Goal: Information Seeking & Learning: Find specific page/section

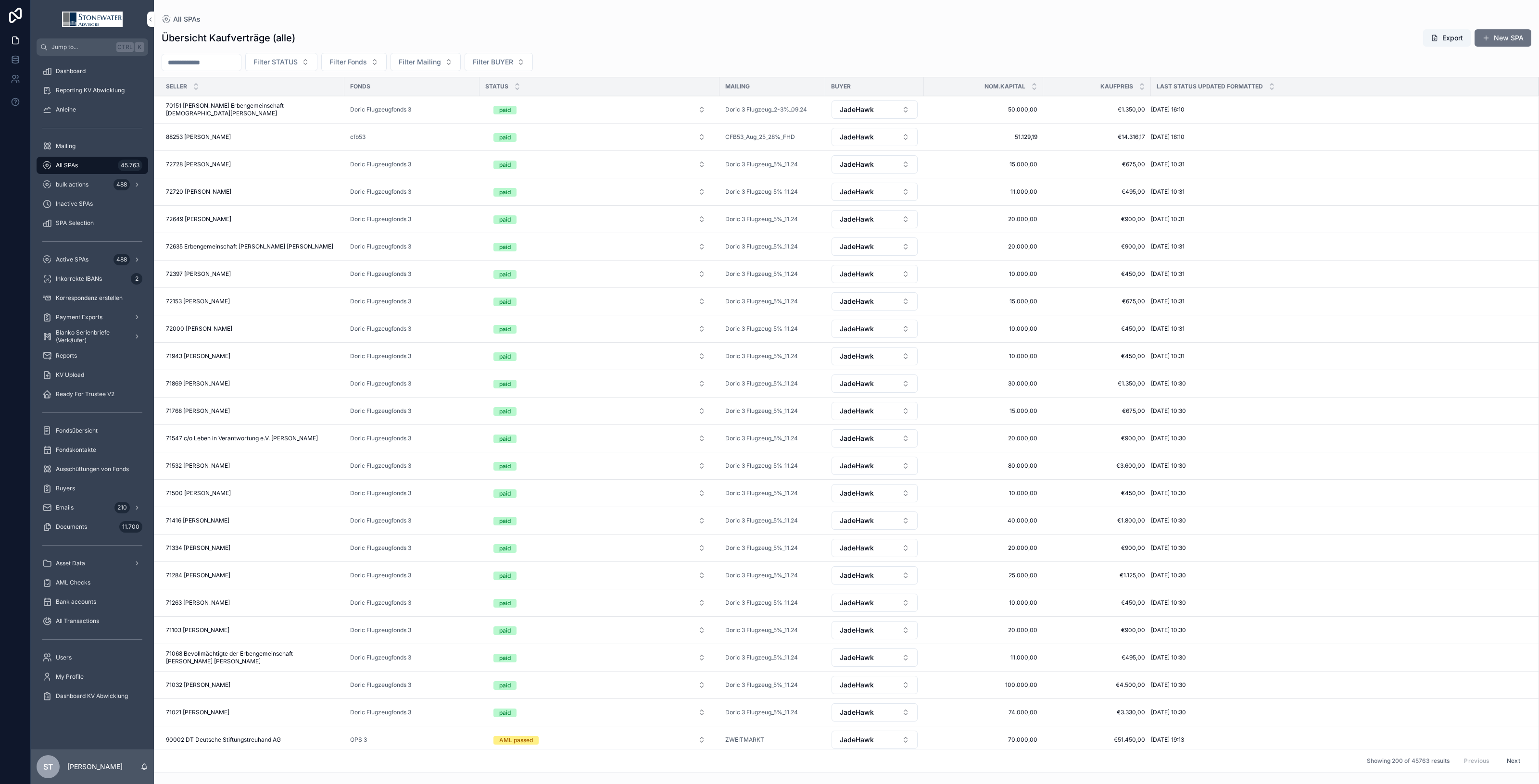
click at [387, 61] on button "Filter Fonds" at bounding box center [354, 61] width 65 height 18
click at [513, 59] on span "Filter BUYER" at bounding box center [493, 62] width 40 height 9
click at [513, 195] on div "JadeHawk" at bounding box center [521, 196] width 134 height 16
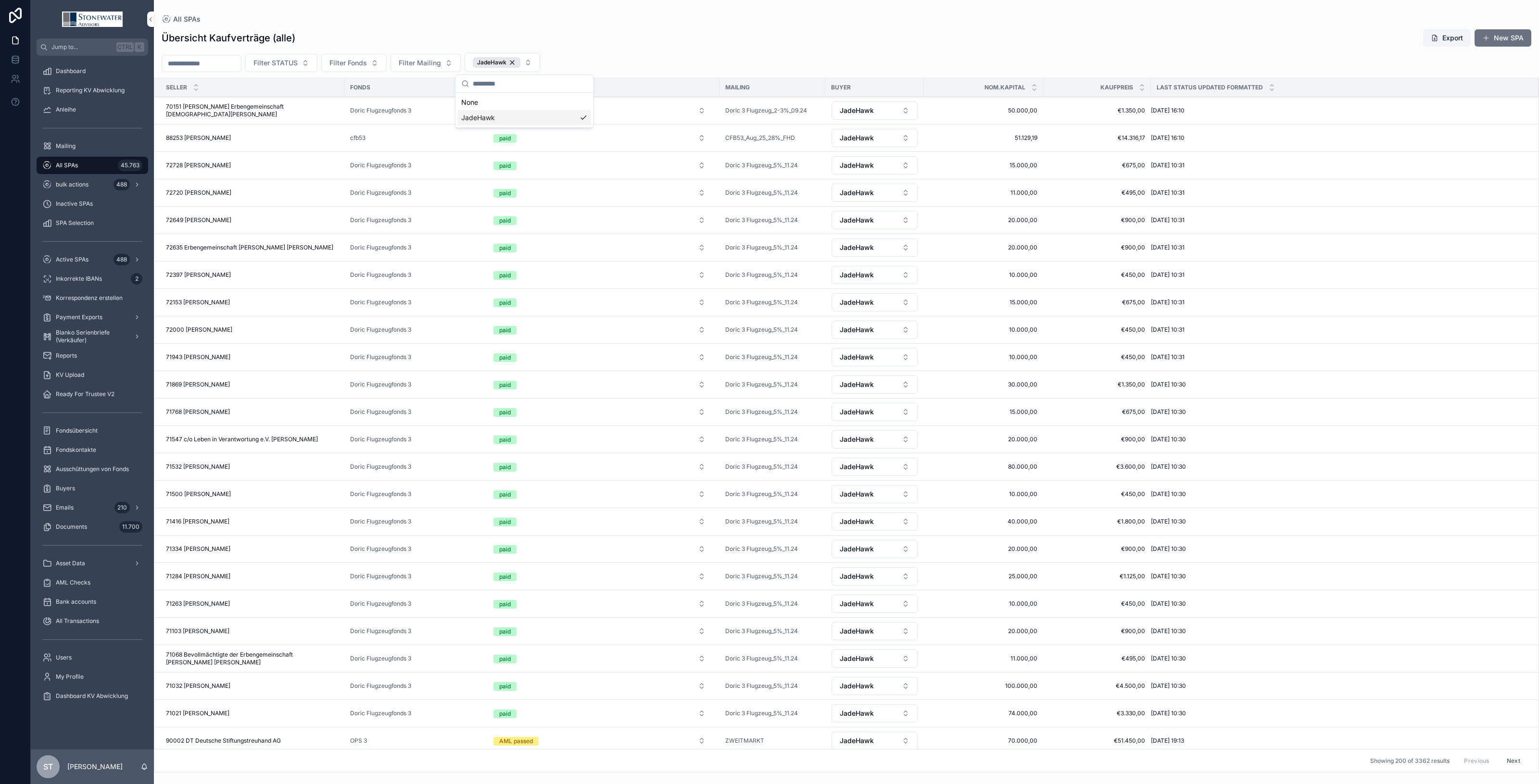
click at [684, 29] on div "Übersicht Kaufverträge (alle) Export New SPA" at bounding box center [847, 38] width 1370 height 18
click at [441, 66] on span "Filter Mailing" at bounding box center [420, 63] width 42 height 9
click at [61, 163] on span "All SPAs" at bounding box center [67, 166] width 22 height 8
click at [215, 66] on input "scrollable content" at bounding box center [201, 62] width 79 height 13
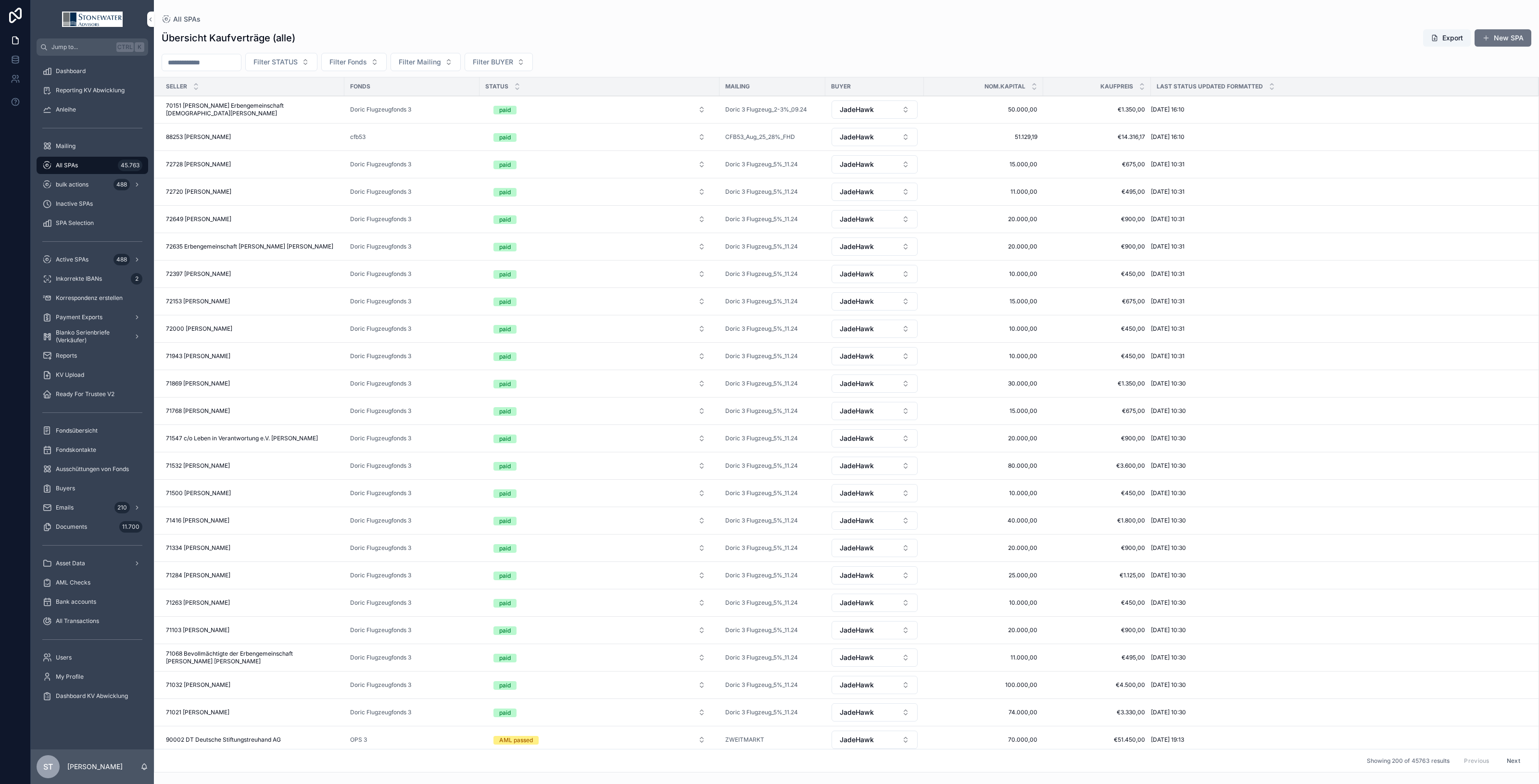
click at [75, 279] on span "Inkorrekte IBANs" at bounding box center [79, 279] width 46 height 8
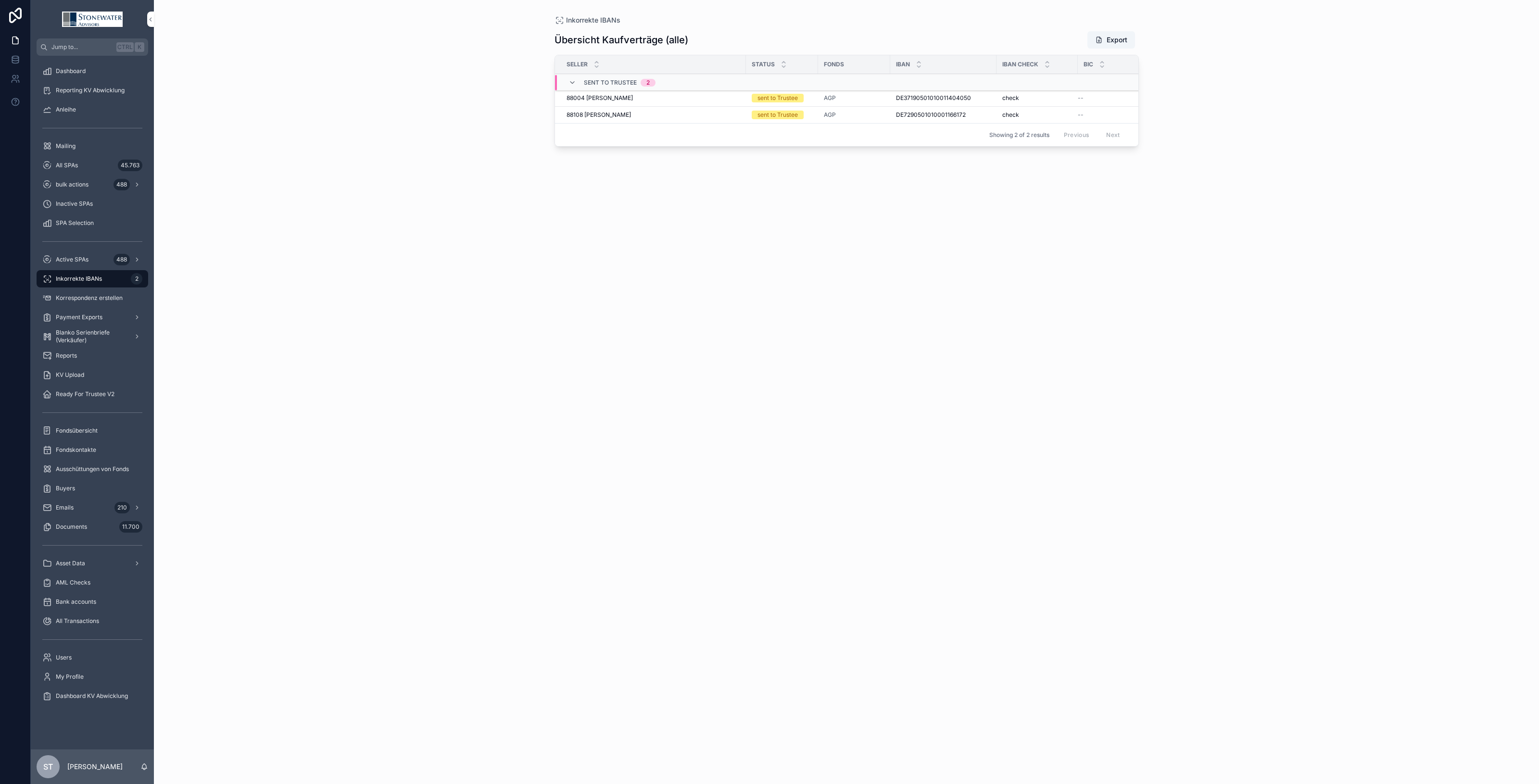
click at [633, 97] on span "88004 [PERSON_NAME]" at bounding box center [600, 98] width 66 height 8
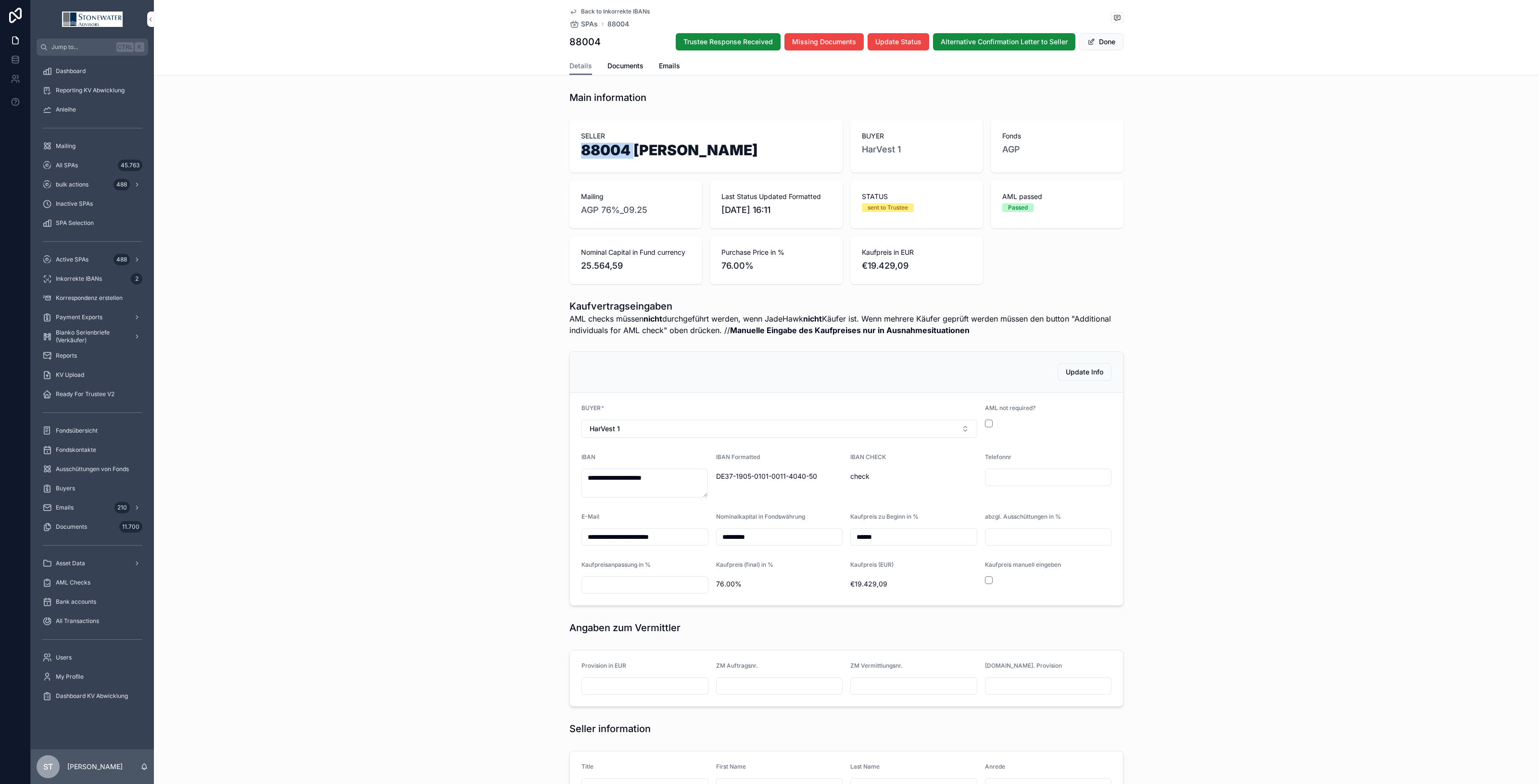
drag, startPoint x: 630, startPoint y: 149, endPoint x: 577, endPoint y: 145, distance: 53.2
click at [581, 145] on h1 "88004 [PERSON_NAME]" at bounding box center [706, 152] width 250 height 18
copy h1 "88004"
drag, startPoint x: 685, startPoint y: 482, endPoint x: 468, endPoint y: 504, distance: 218.1
click at [468, 504] on div "**********" at bounding box center [847, 478] width 1385 height 262
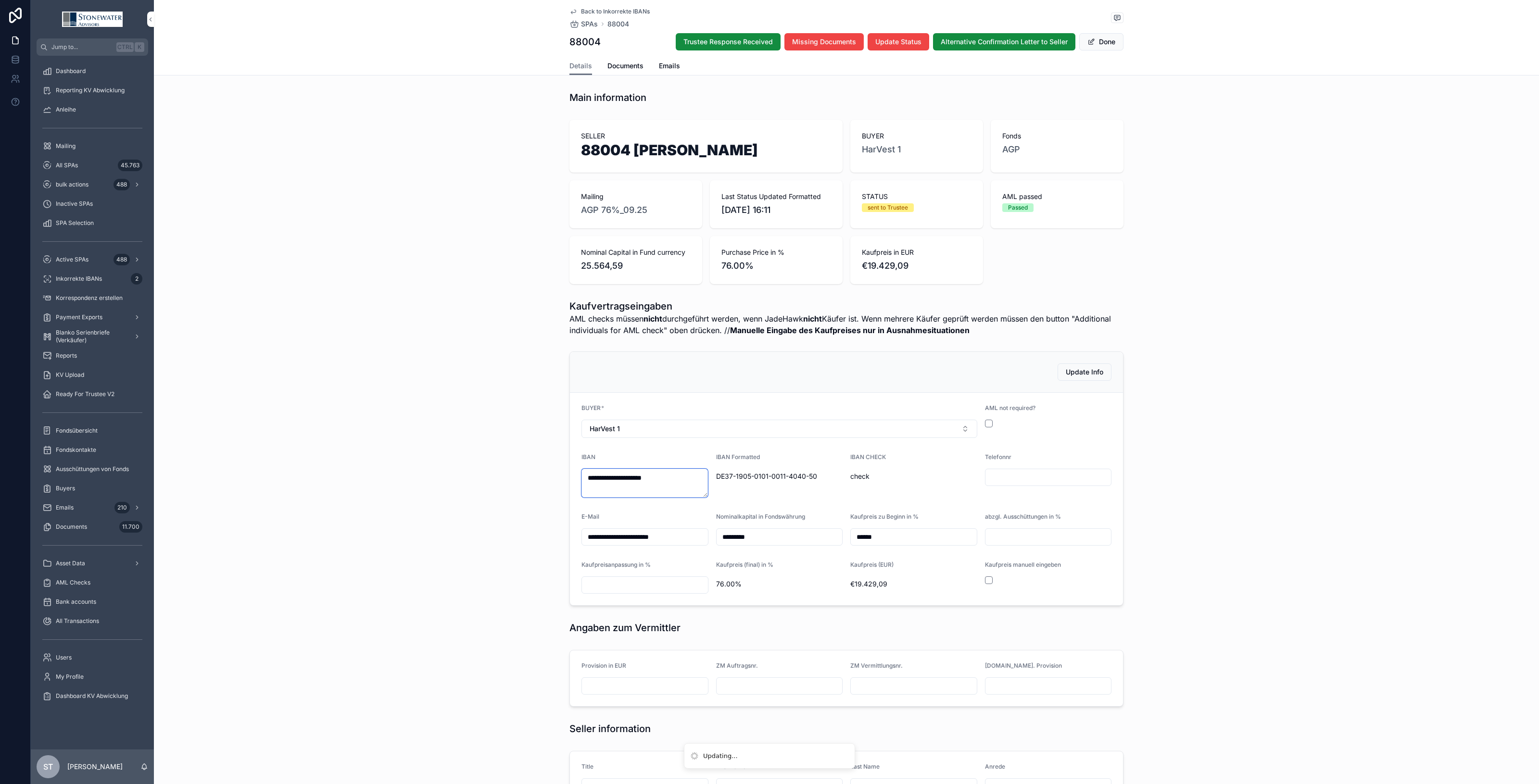
type textarea "**********"
click at [837, 501] on form "**********" at bounding box center [847, 499] width 553 height 212
click at [837, 484] on div "IBAN Formatted DE37-[FINANCIAL_ID]-50" at bounding box center [780, 475] width 127 height 44
click at [838, 479] on span "DE37-1905-0101-0011-4040-50" at bounding box center [780, 476] width 127 height 9
click at [821, 470] on div "DE37-1905-0101-0011-4040-50" at bounding box center [780, 477] width 127 height 16
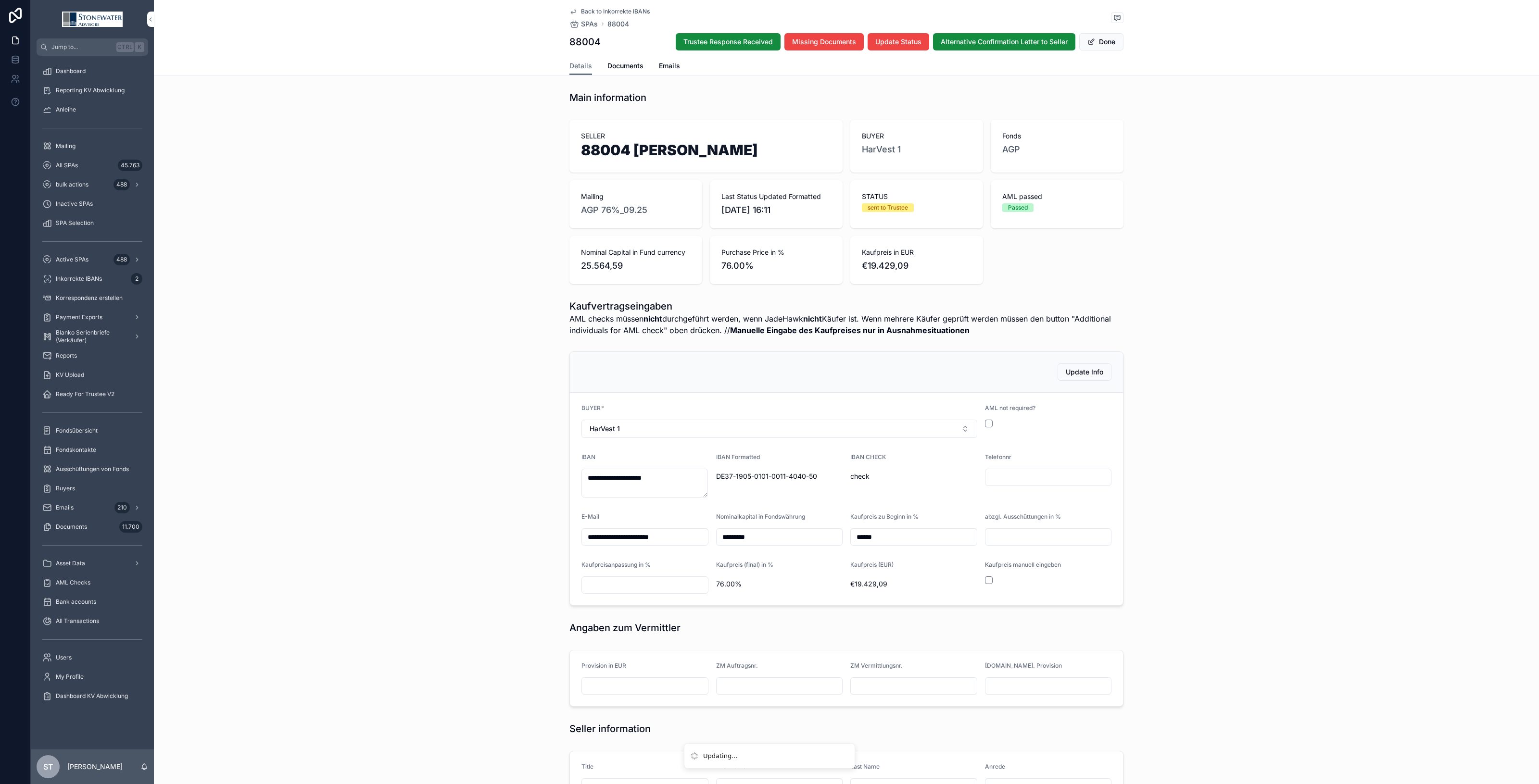
click at [821, 470] on div "DE37-1905-0101-0011-4040-50" at bounding box center [780, 477] width 127 height 16
click at [869, 474] on span "check" at bounding box center [914, 476] width 127 height 9
click at [680, 478] on textarea "**********" at bounding box center [645, 483] width 127 height 29
click at [820, 463] on div "IBAN Formatted" at bounding box center [780, 459] width 127 height 12
click at [821, 463] on div "IBAN Formatted" at bounding box center [780, 459] width 127 height 12
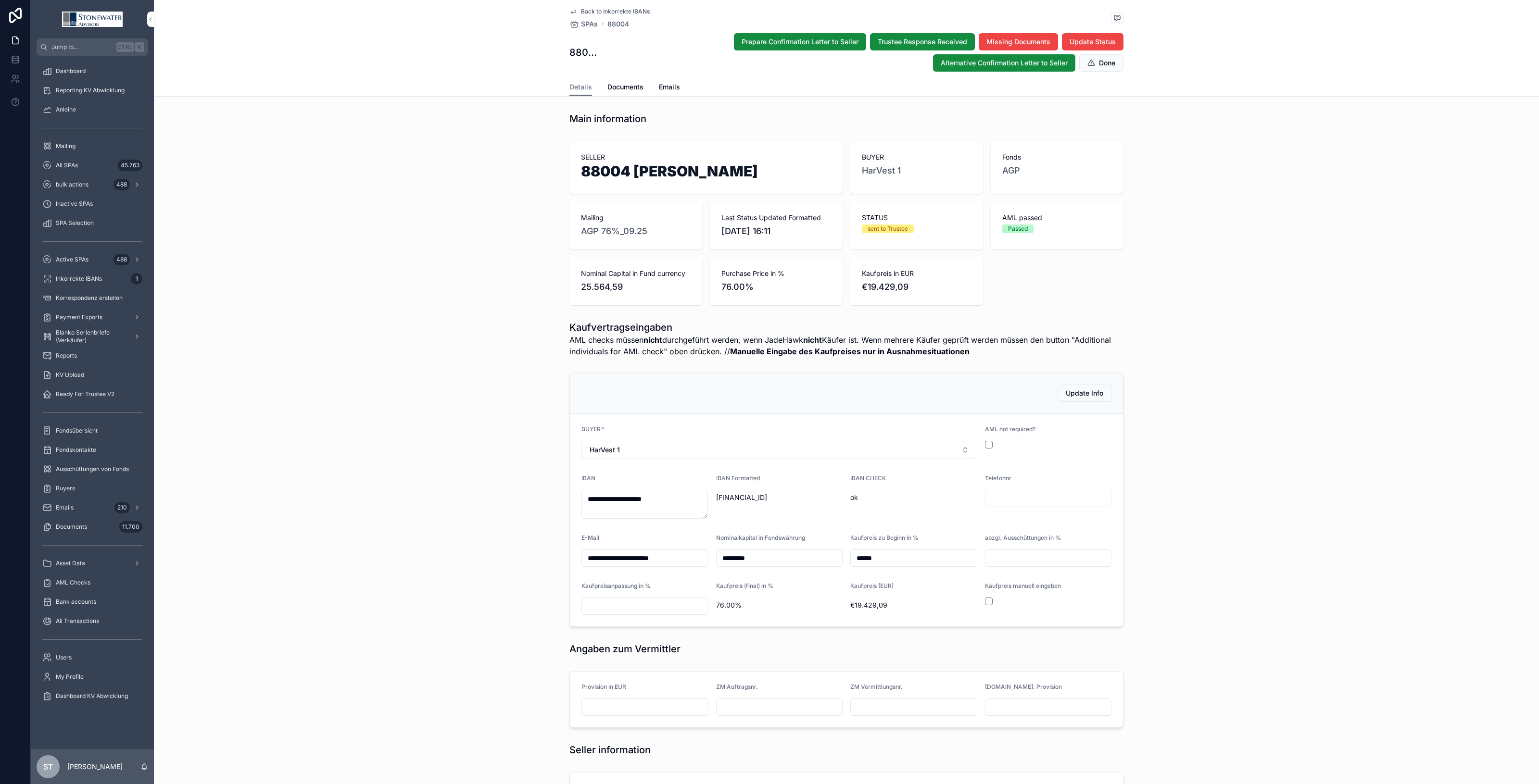
click at [1092, 68] on button "Done" at bounding box center [1101, 63] width 44 height 17
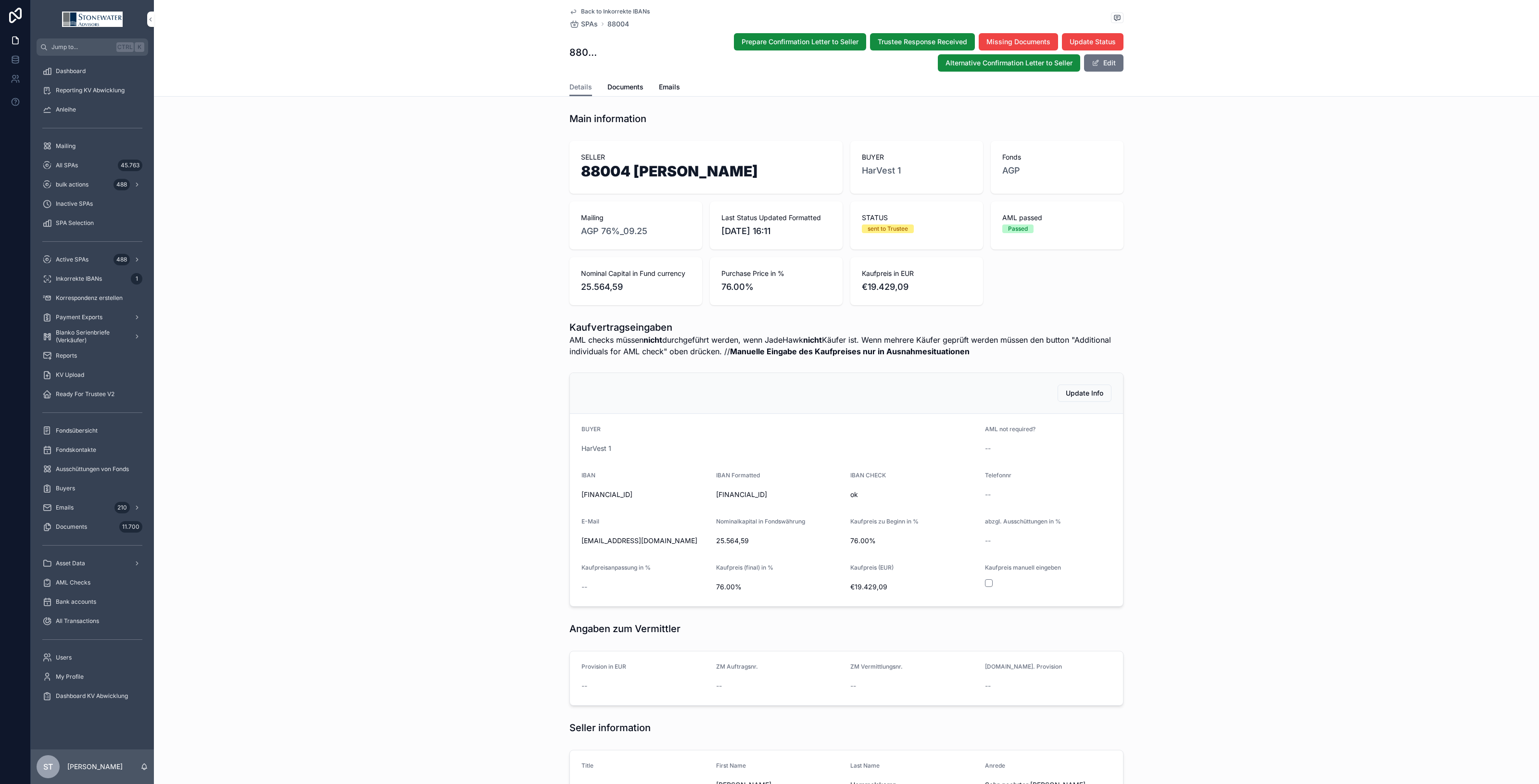
click at [118, 273] on div "Inkorrekte IBANs 1" at bounding box center [92, 279] width 100 height 16
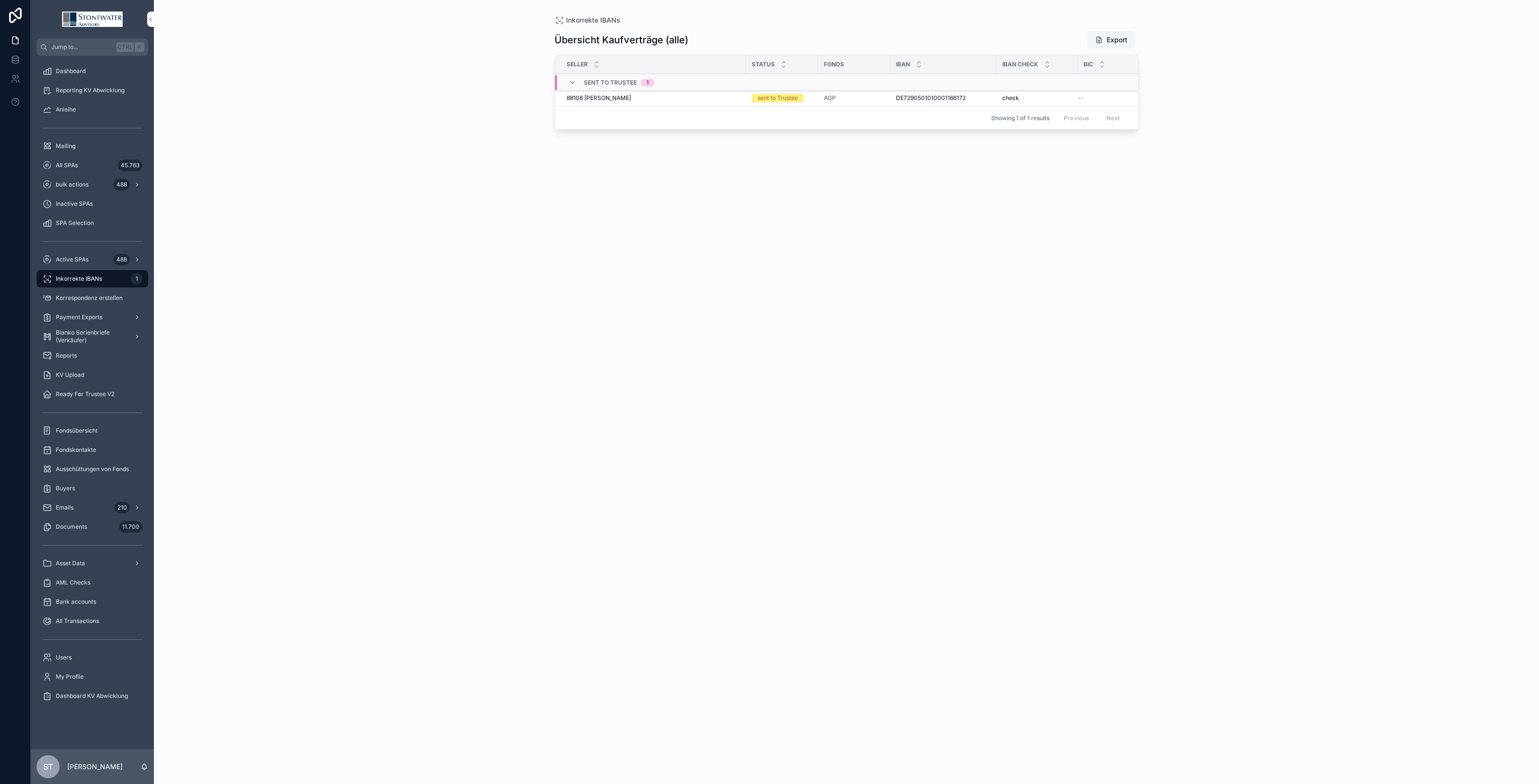
click at [601, 97] on span "88108 [PERSON_NAME]" at bounding box center [599, 98] width 64 height 8
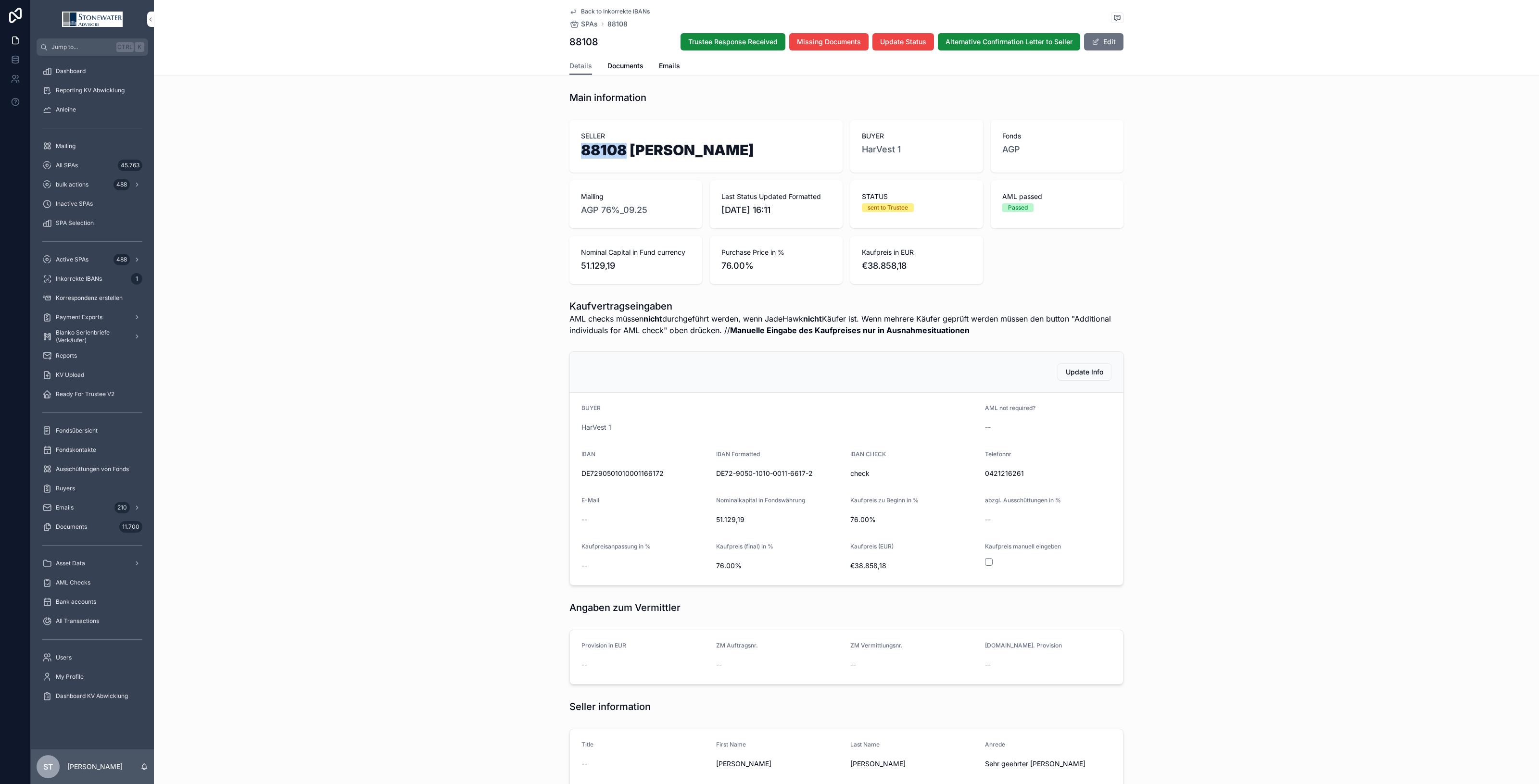
drag, startPoint x: 622, startPoint y: 147, endPoint x: 571, endPoint y: 151, distance: 51.2
click at [571, 151] on div "SELLER 88108 [PERSON_NAME]" at bounding box center [707, 145] width 274 height 53
copy h1 "88108"
click at [635, 65] on span "Documents" at bounding box center [626, 66] width 36 height 9
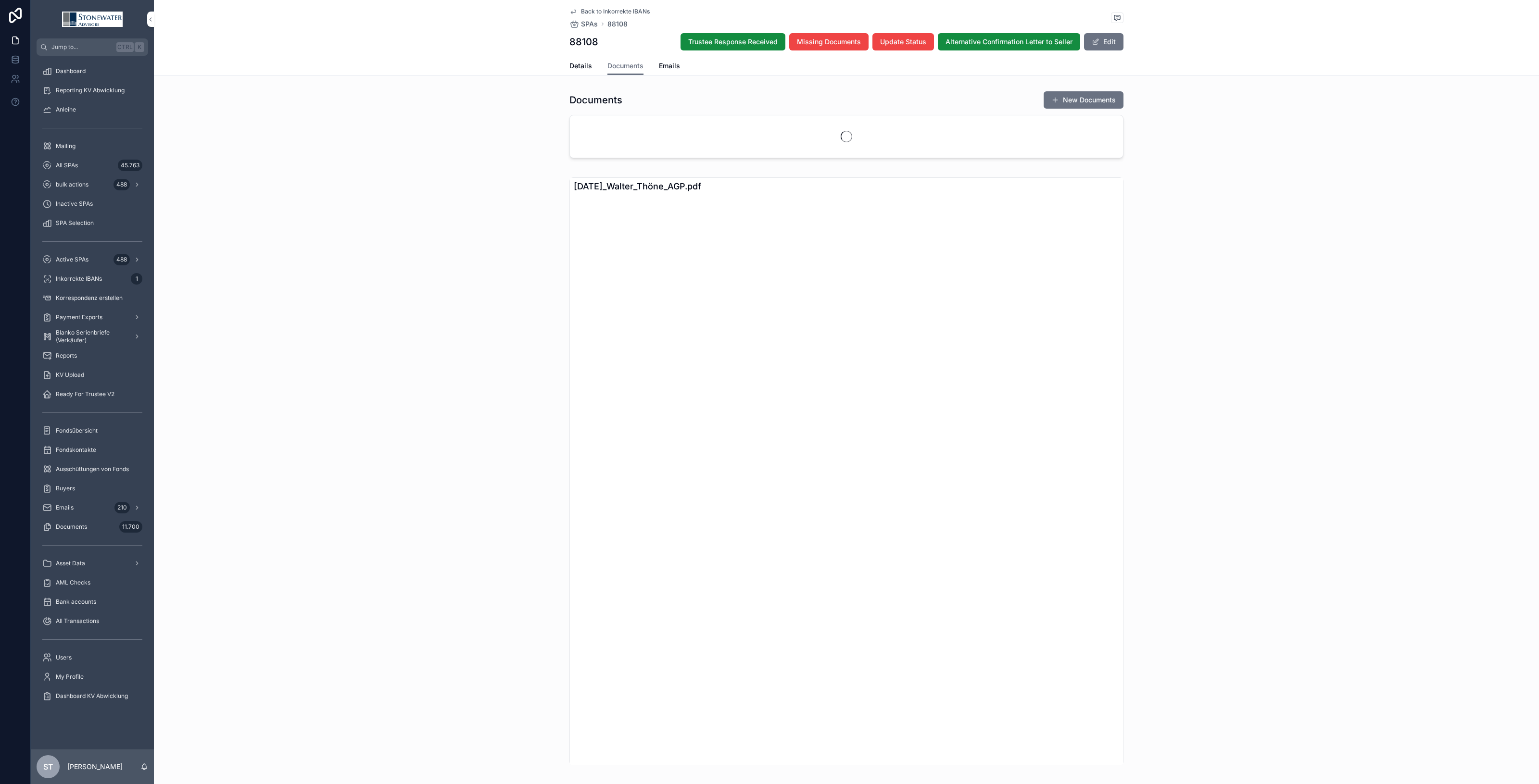
click at [581, 63] on span "Details" at bounding box center [581, 66] width 23 height 9
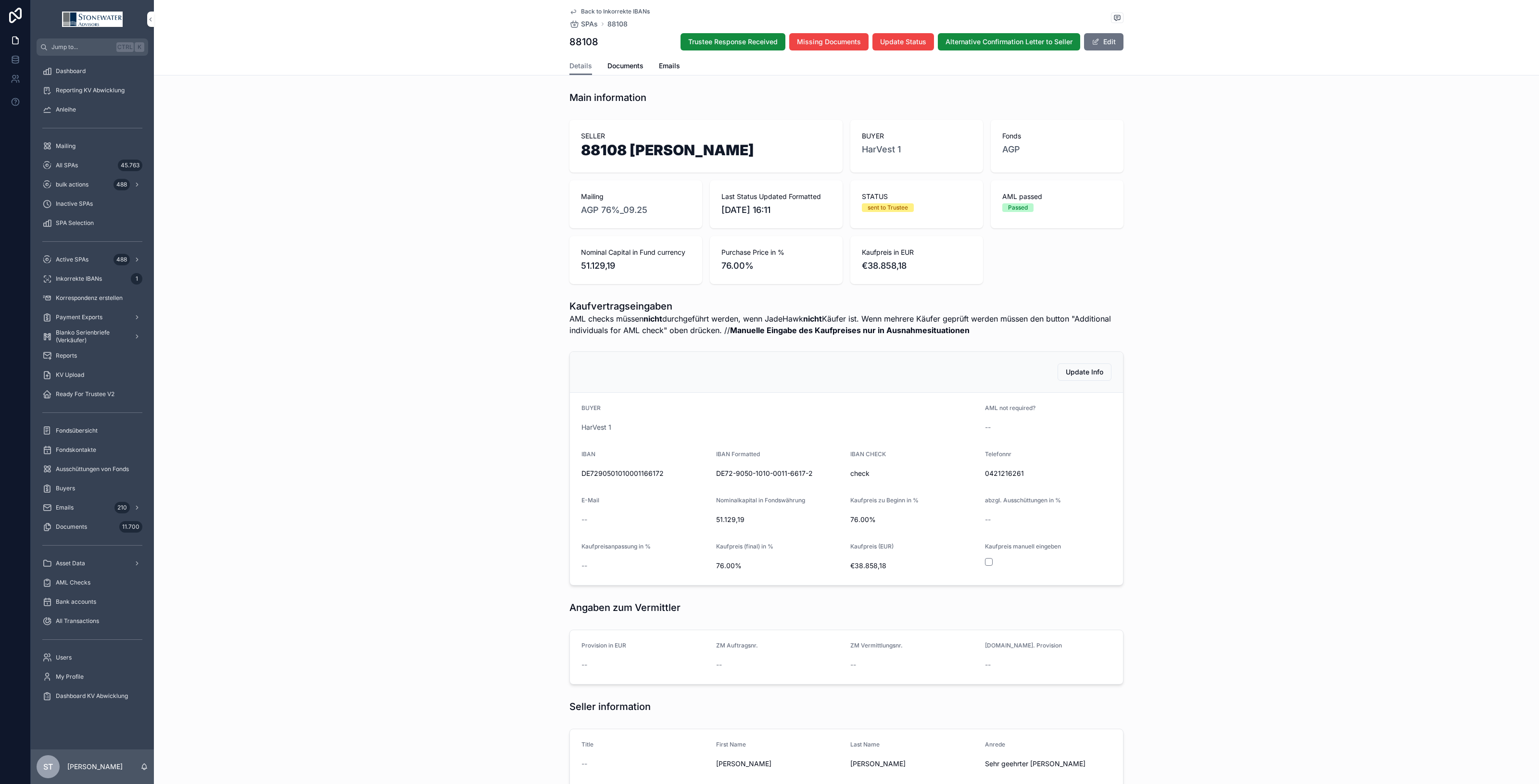
click at [1109, 44] on button "Edit" at bounding box center [1104, 42] width 39 height 17
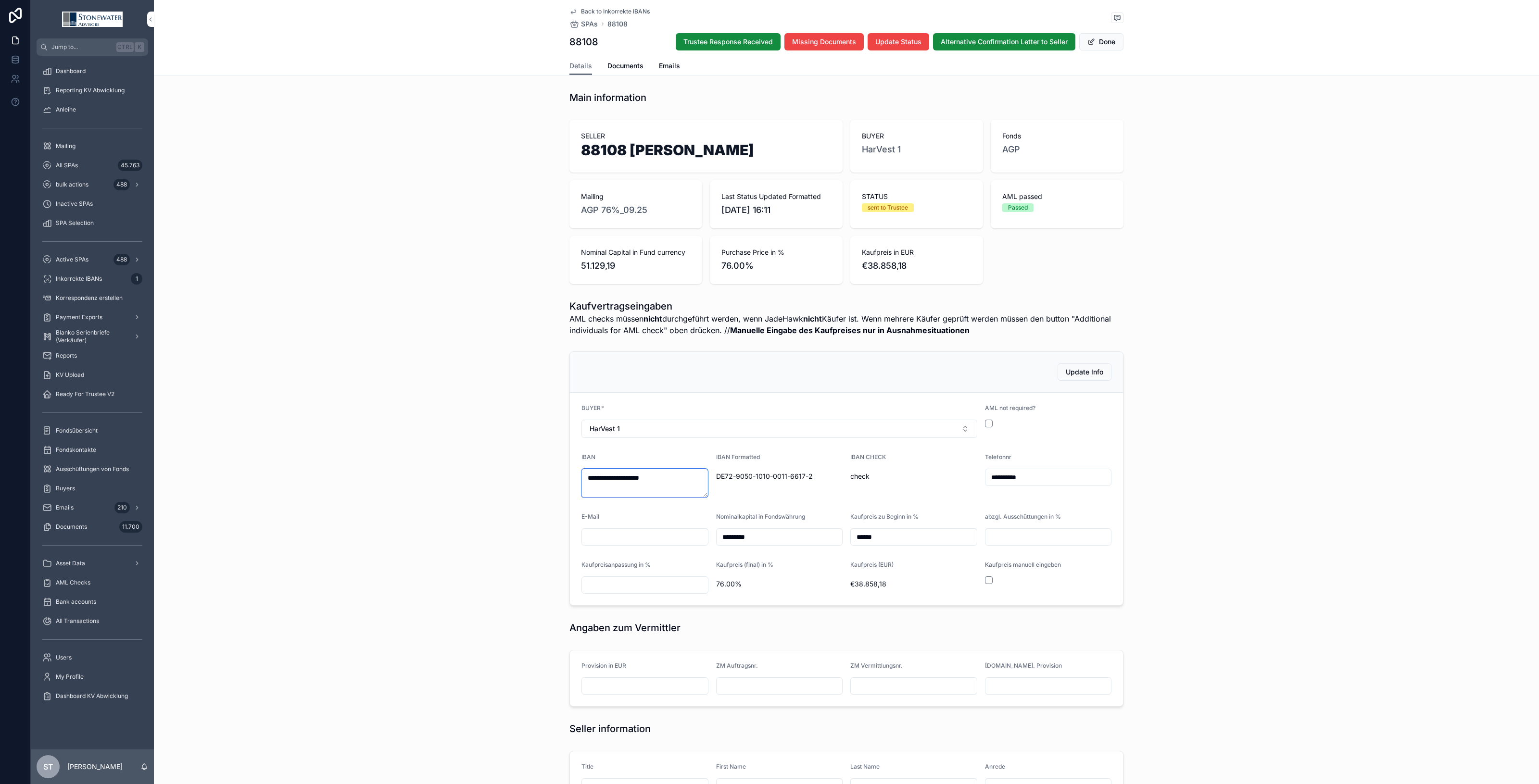
drag, startPoint x: 676, startPoint y: 474, endPoint x: 448, endPoint y: 485, distance: 228.3
click at [448, 485] on div "**********" at bounding box center [847, 478] width 1385 height 262
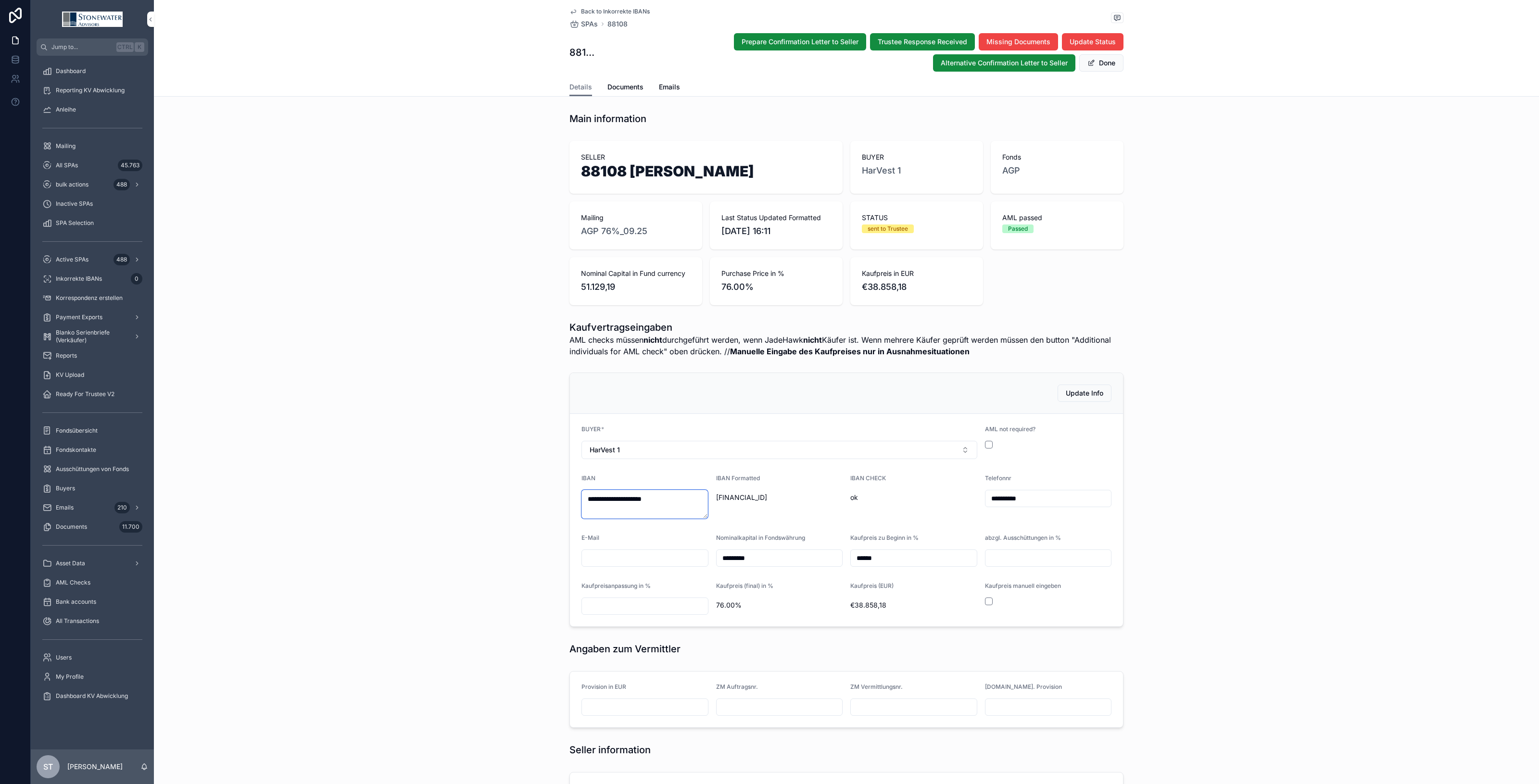
type textarea "**********"
click at [795, 525] on form "**********" at bounding box center [847, 520] width 553 height 212
click at [1100, 69] on button "Done" at bounding box center [1101, 63] width 44 height 17
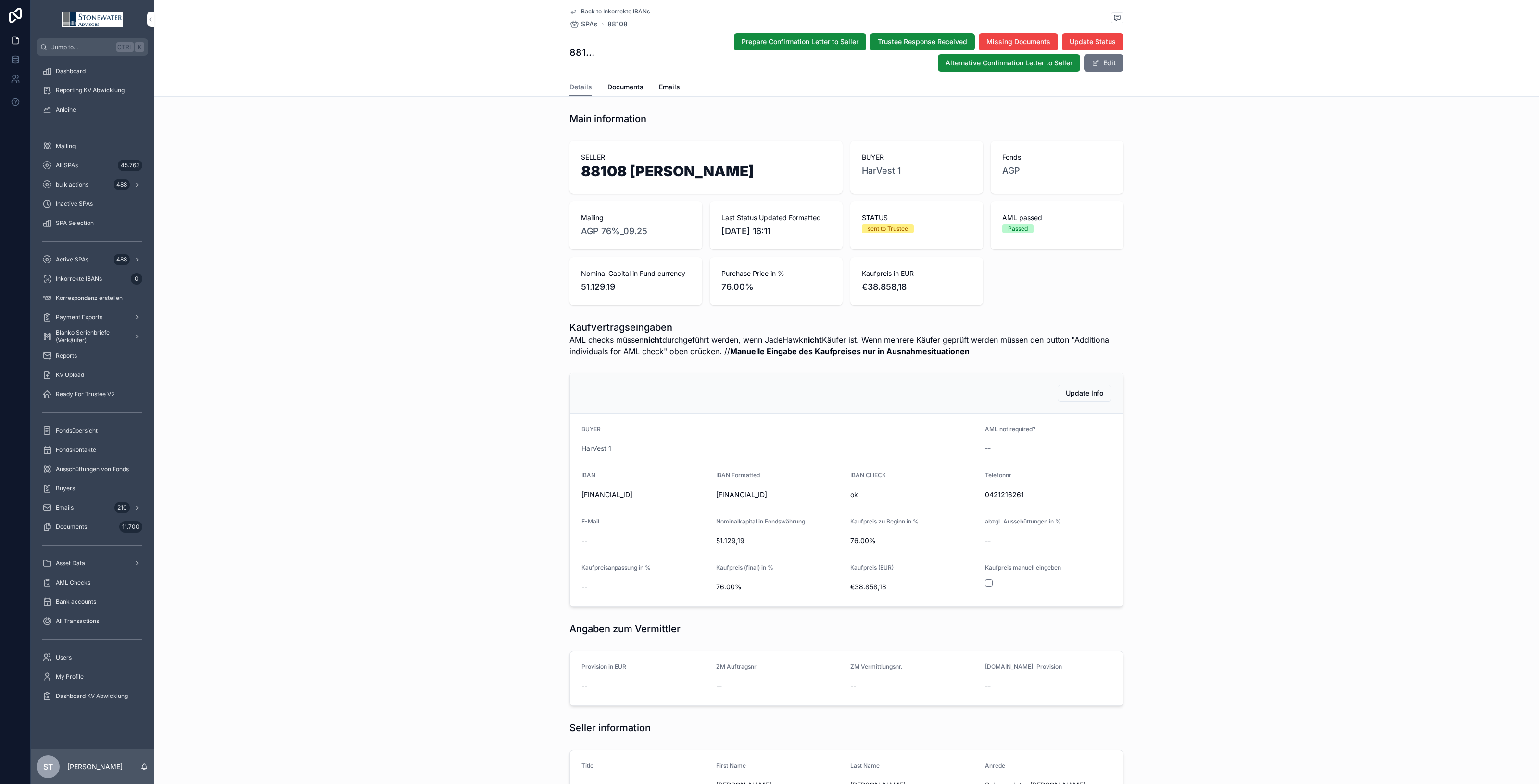
click at [79, 184] on span "bulk actions" at bounding box center [72, 185] width 33 height 8
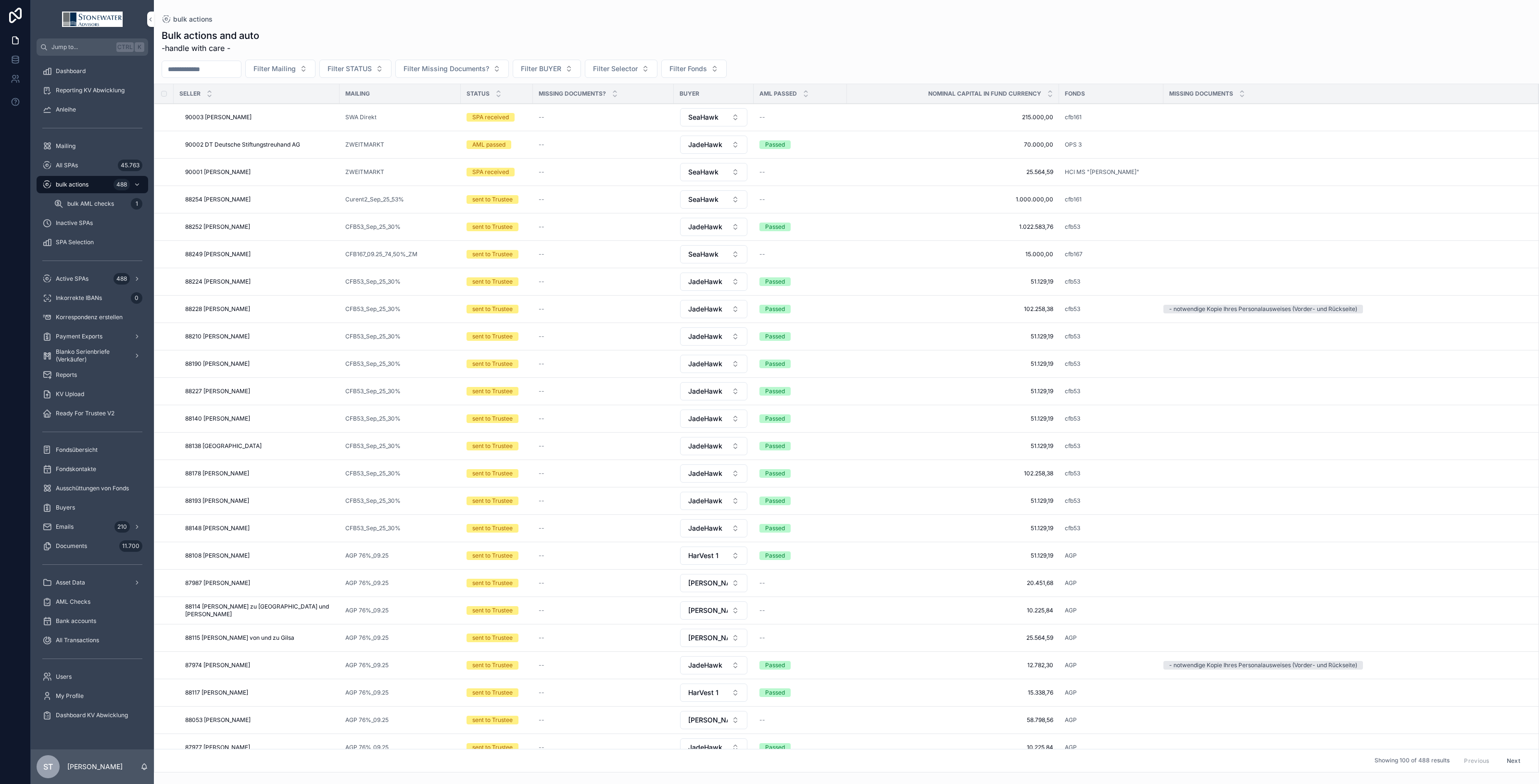
click at [91, 200] on span "bulk AML checks" at bounding box center [90, 204] width 46 height 8
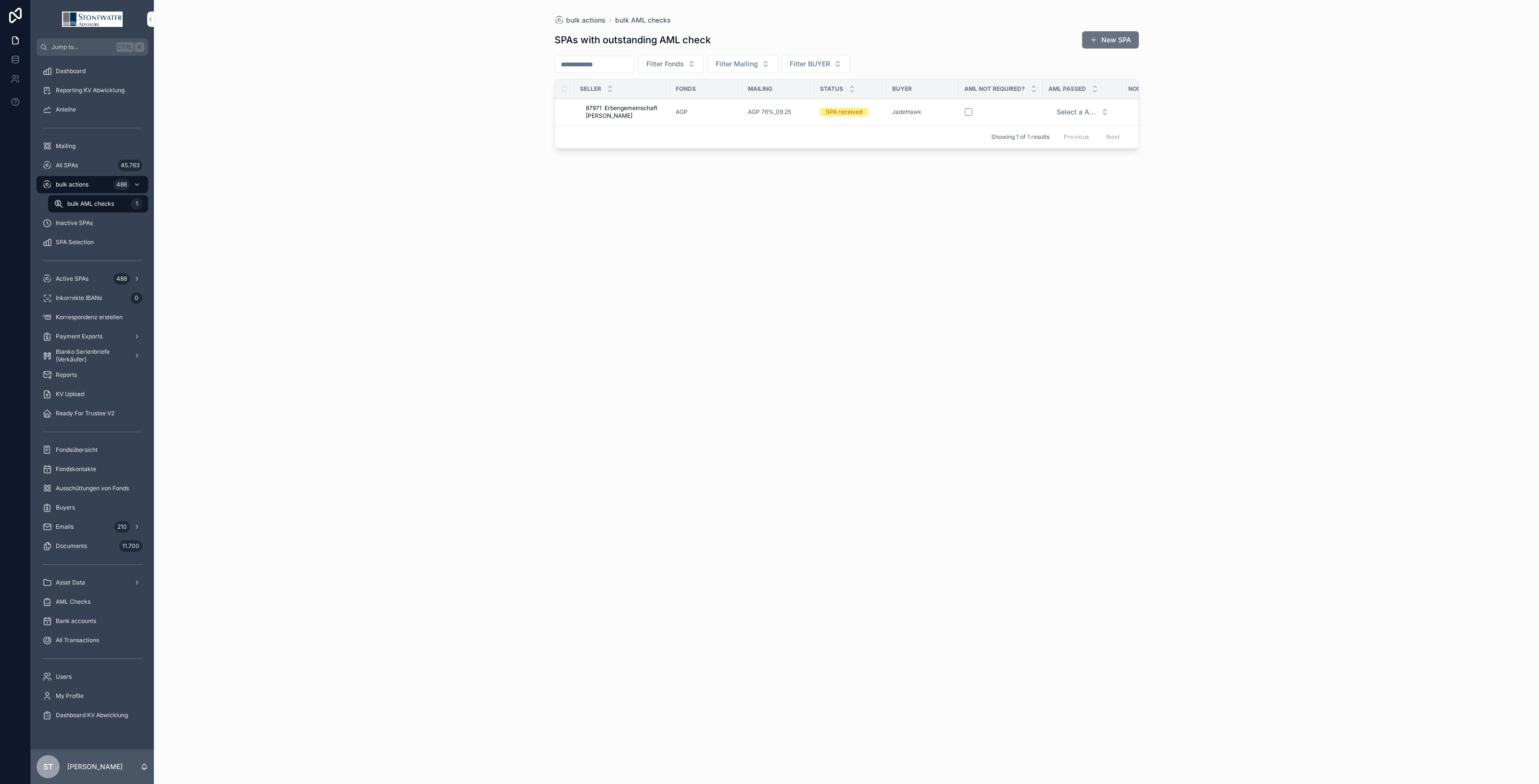
click at [659, 108] on span "87971 Erbengemeinschaft [PERSON_NAME]" at bounding box center [625, 112] width 79 height 16
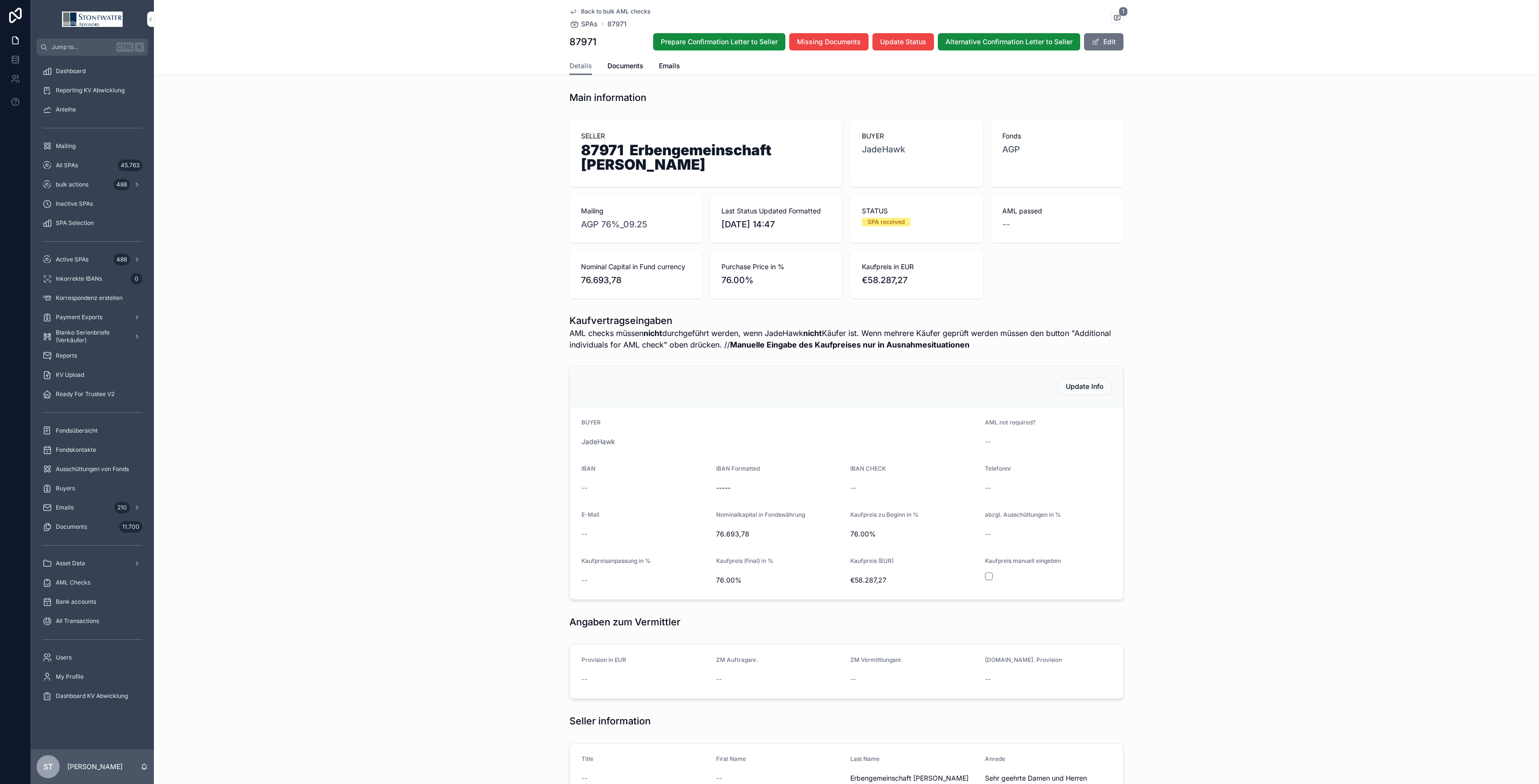
click at [79, 164] on div "All SPAs 45.763" at bounding box center [92, 166] width 100 height 16
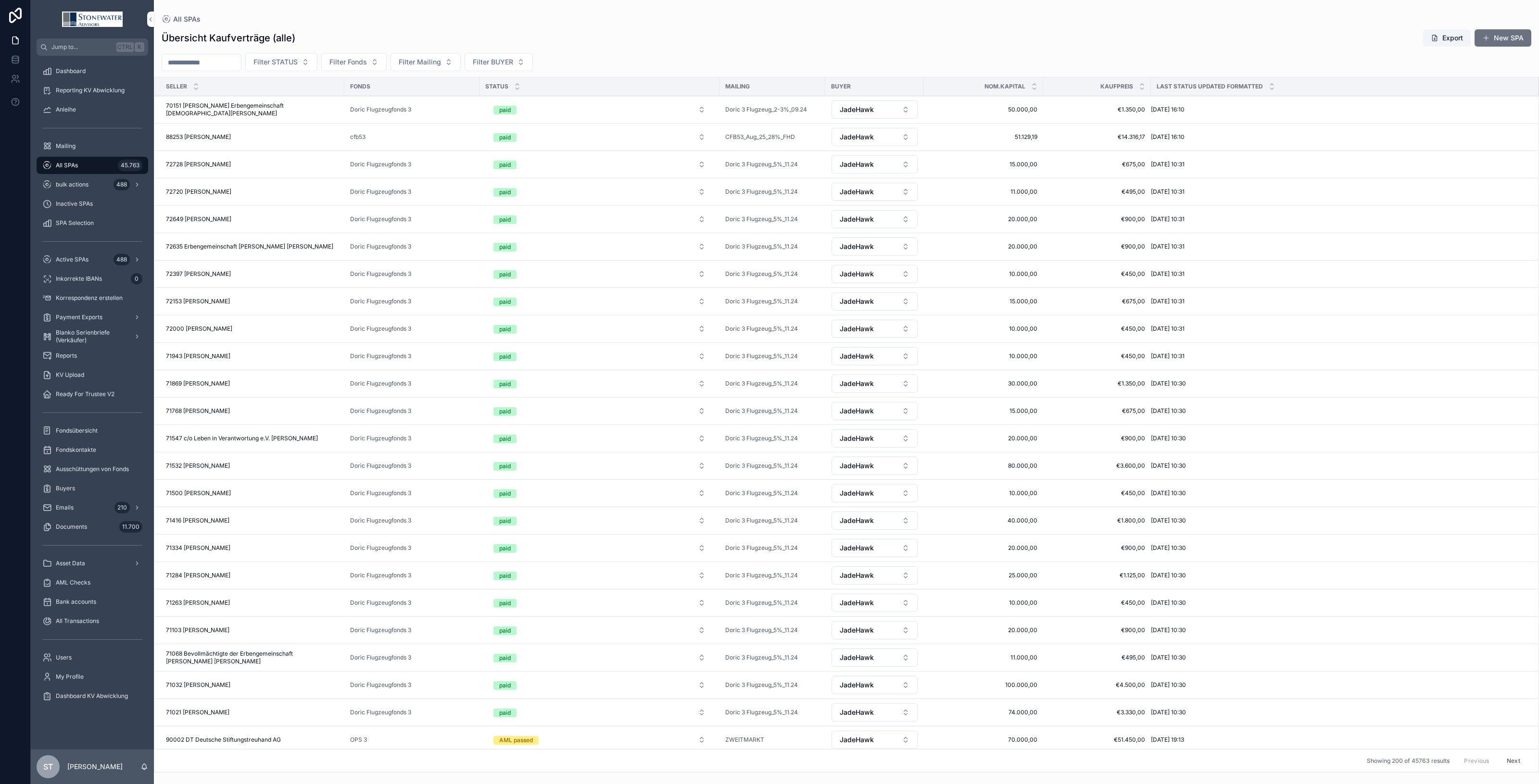
click at [318, 61] on button "Filter STATUS" at bounding box center [281, 61] width 72 height 18
click at [318, 120] on div "SPA received" at bounding box center [303, 117] width 134 height 16
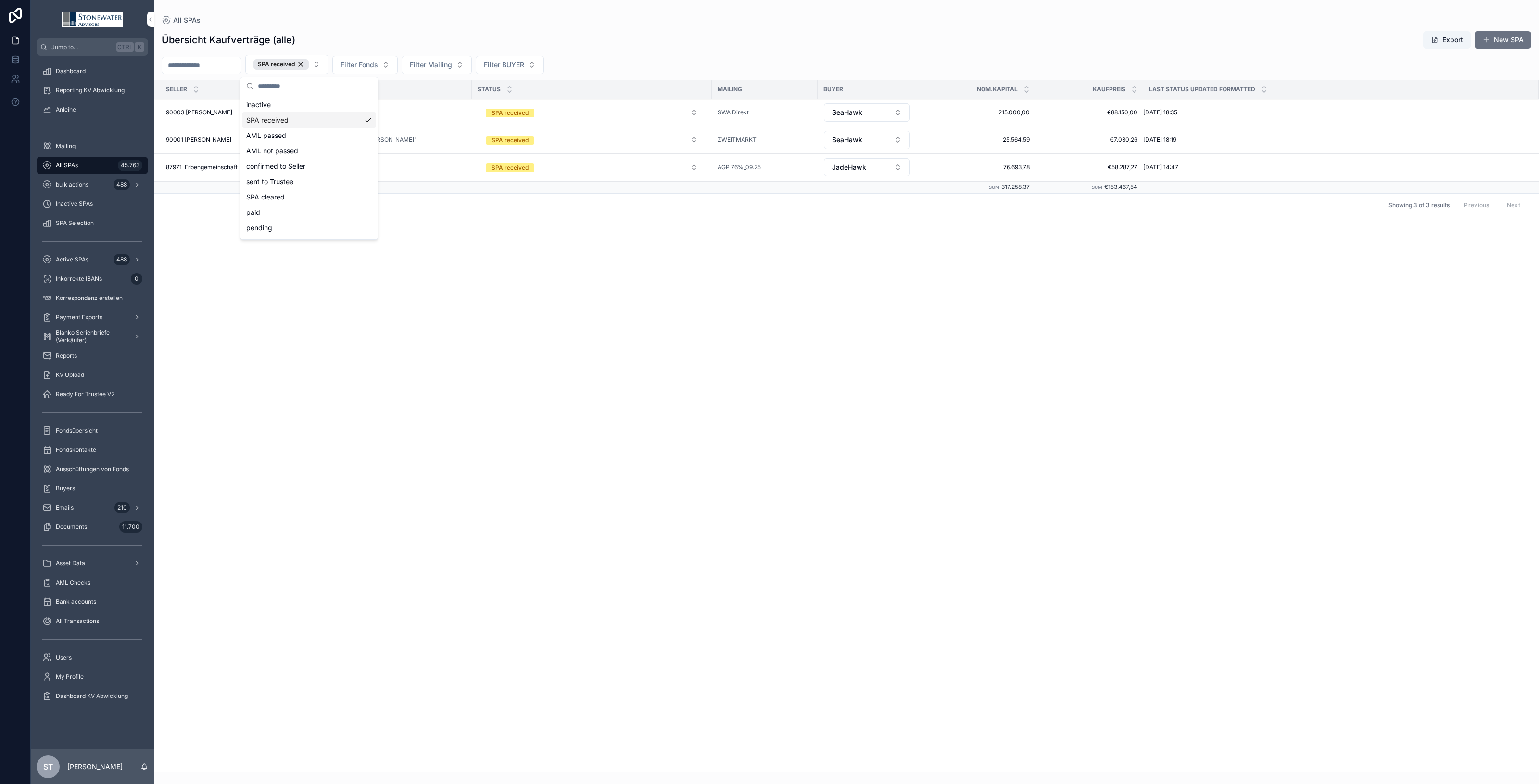
click at [345, 119] on div "SPA received" at bounding box center [309, 120] width 134 height 16
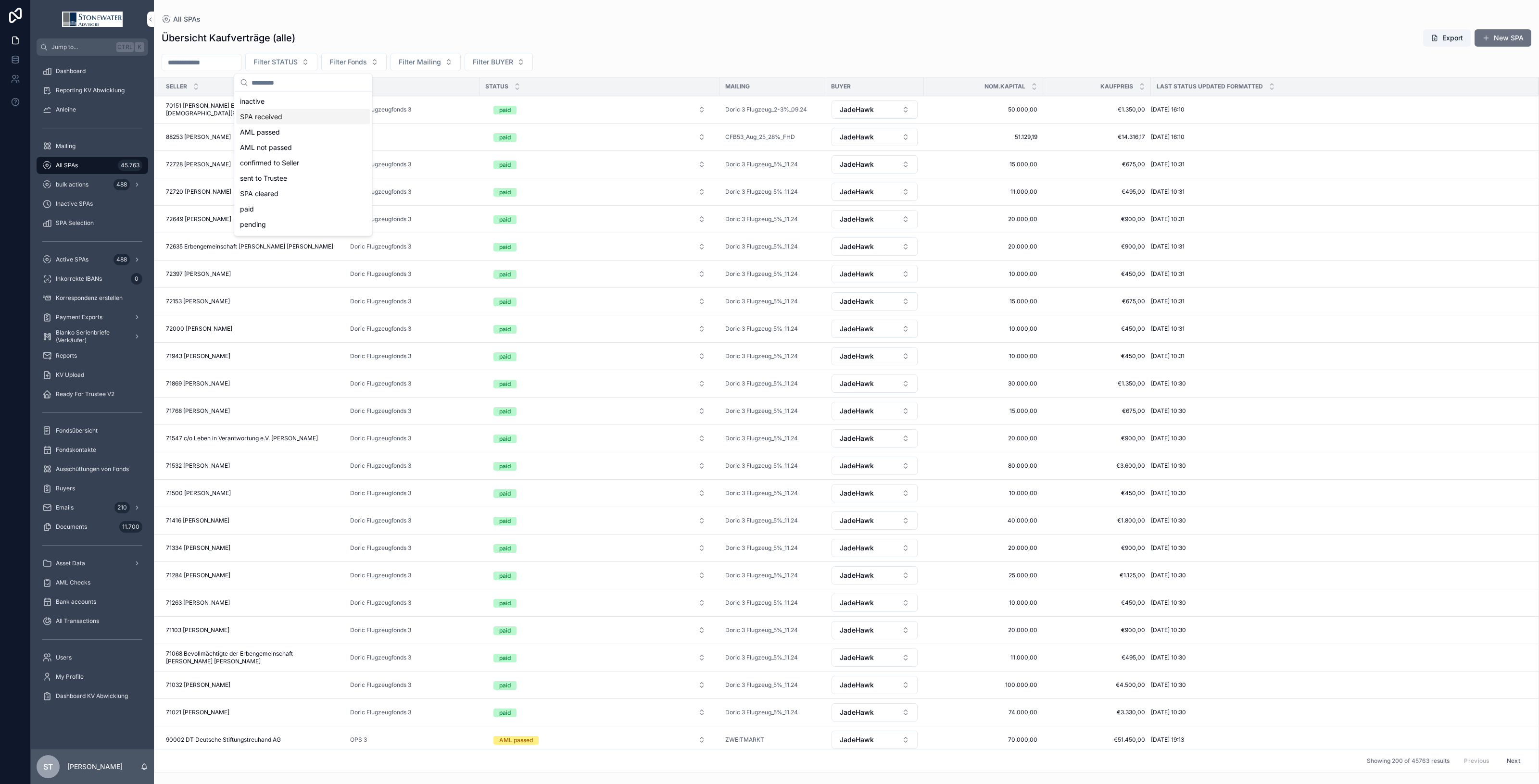
click at [315, 112] on div "SPA received" at bounding box center [303, 117] width 134 height 16
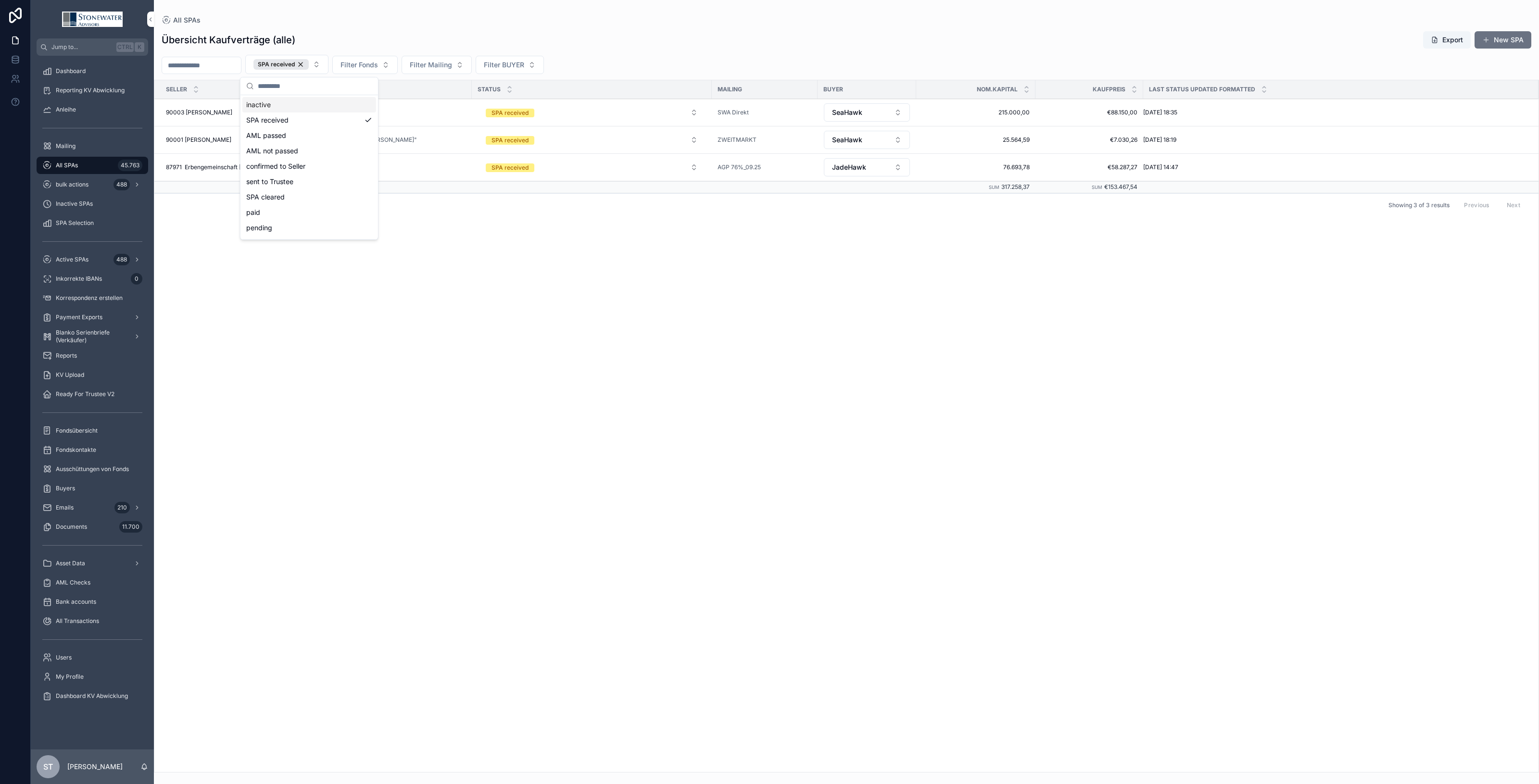
click at [605, 284] on div "SELLER Fonds STATUS Mailing BUYER Nom.Kapital Kaufpreis Last Status Updated For…" at bounding box center [846, 426] width 1384 height 692
click at [68, 164] on span "All SPAs" at bounding box center [67, 166] width 22 height 8
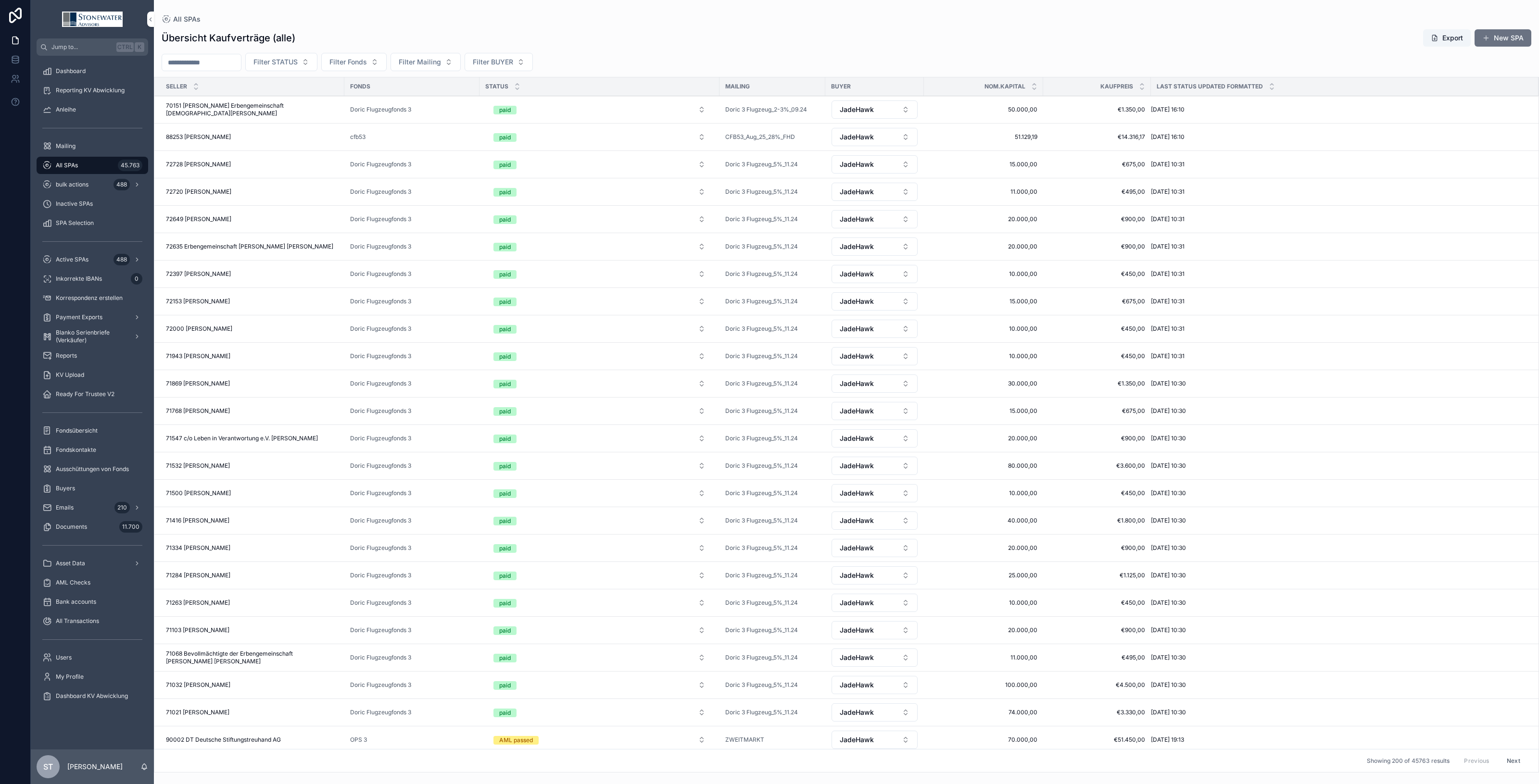
click at [241, 59] on input "scrollable content" at bounding box center [201, 62] width 79 height 13
type input "*********"
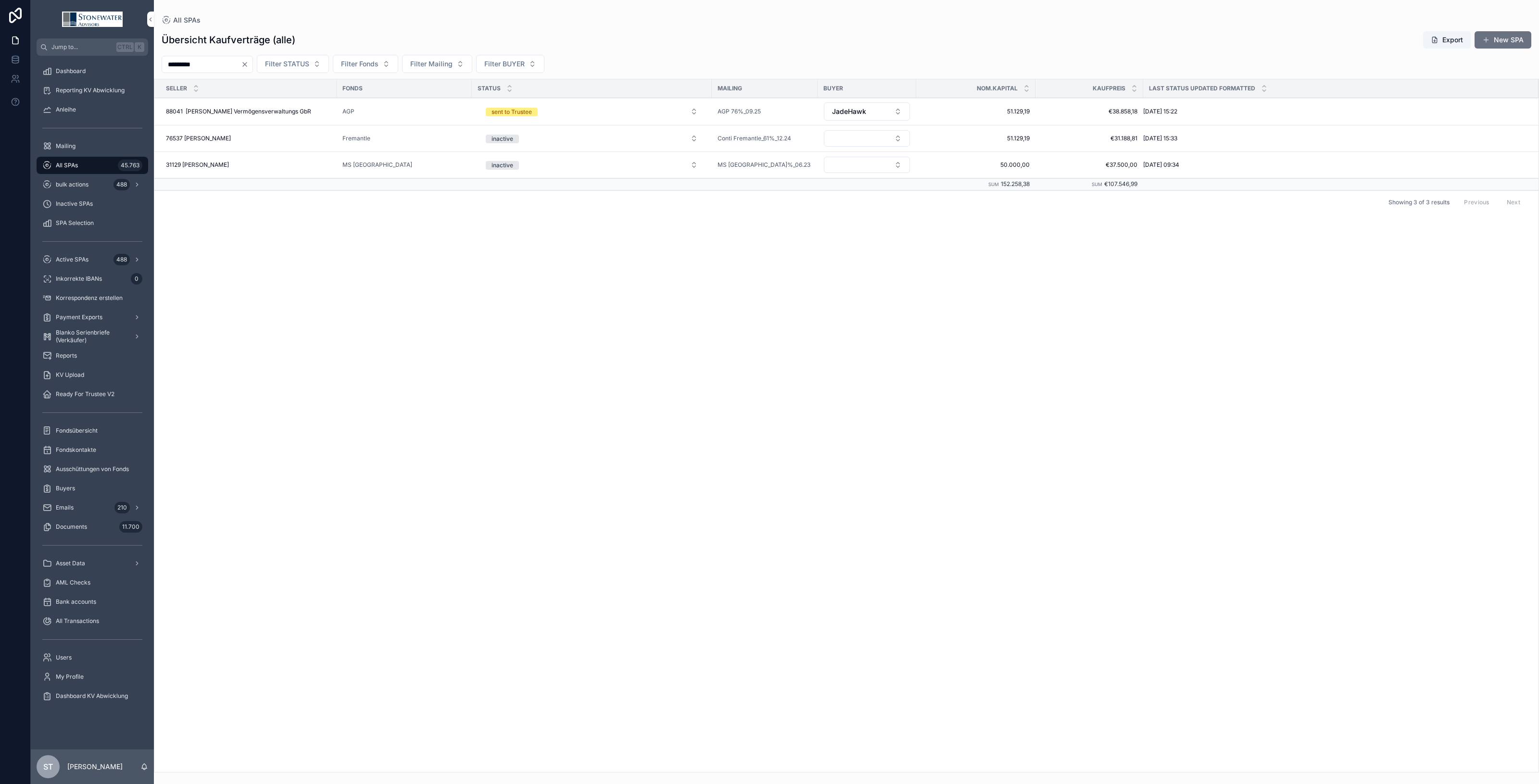
click at [308, 114] on span "88041 [PERSON_NAME] Vermögensverwaltungs GbR" at bounding box center [238, 112] width 145 height 8
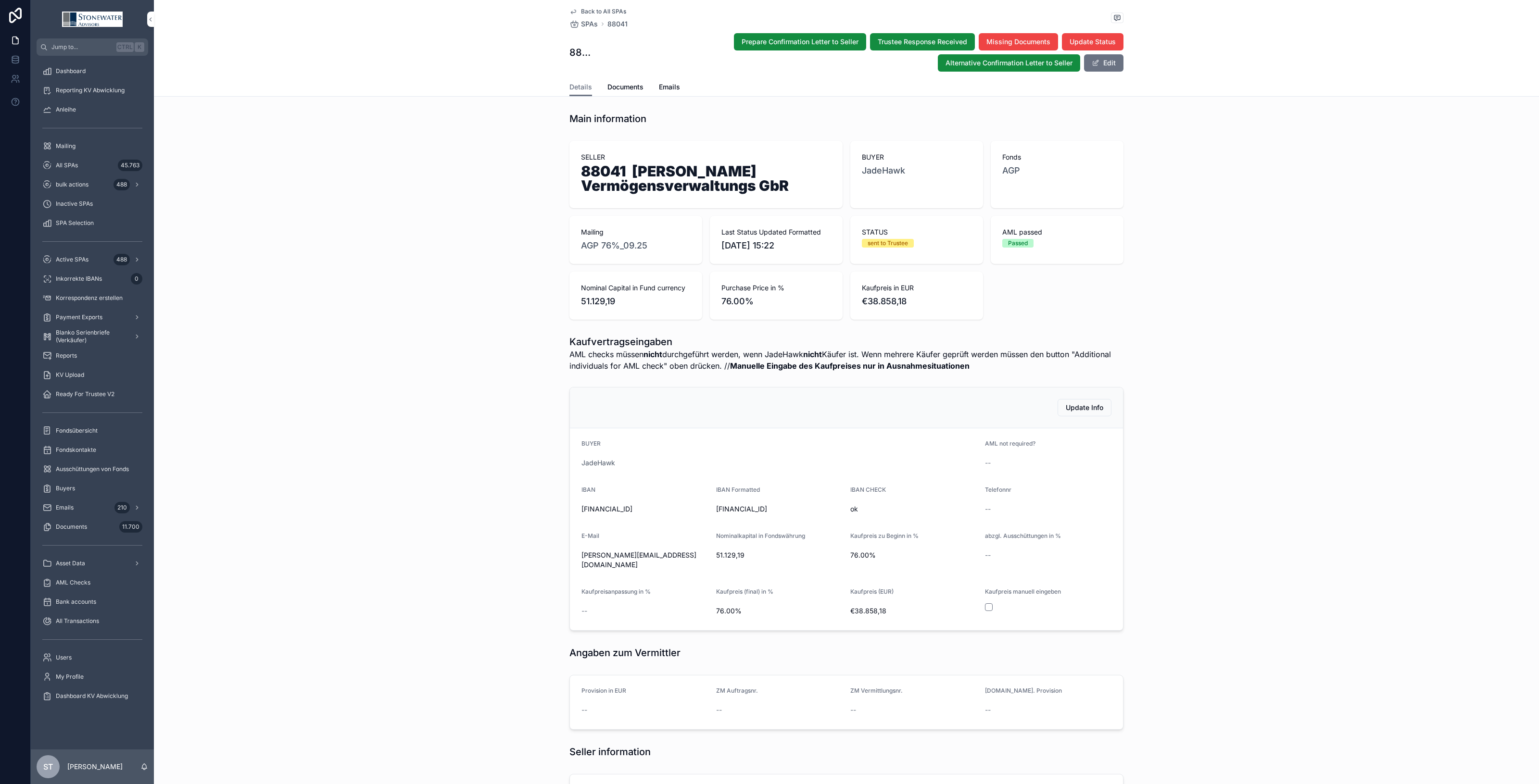
click at [626, 85] on span "Documents" at bounding box center [626, 87] width 36 height 9
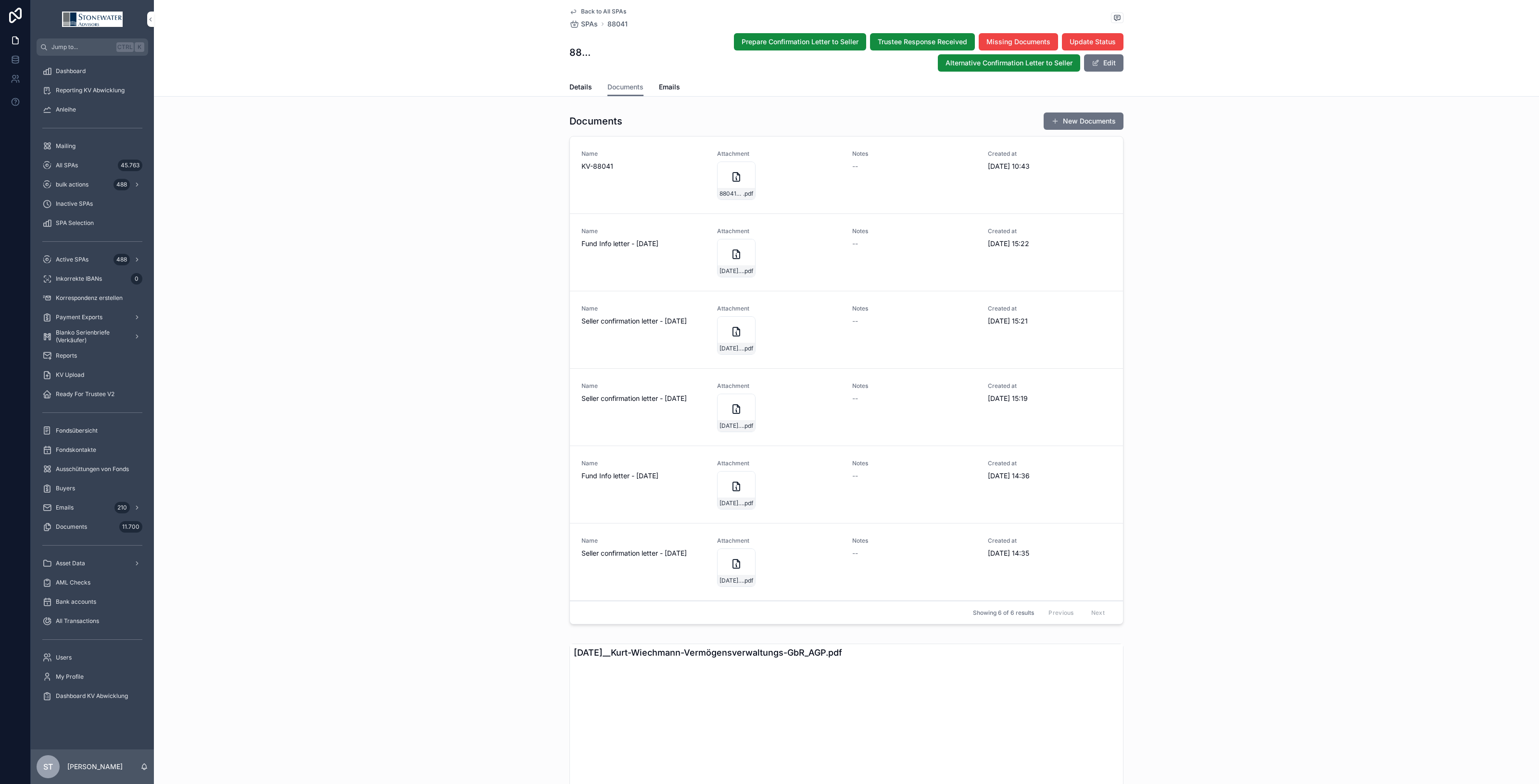
click at [730, 183] on div "88041--[PERSON_NAME]-Vermögensverwaltungs-GbR_AGP_JadeHawk_KV_25_09_2025 .pdf" at bounding box center [736, 181] width 39 height 38
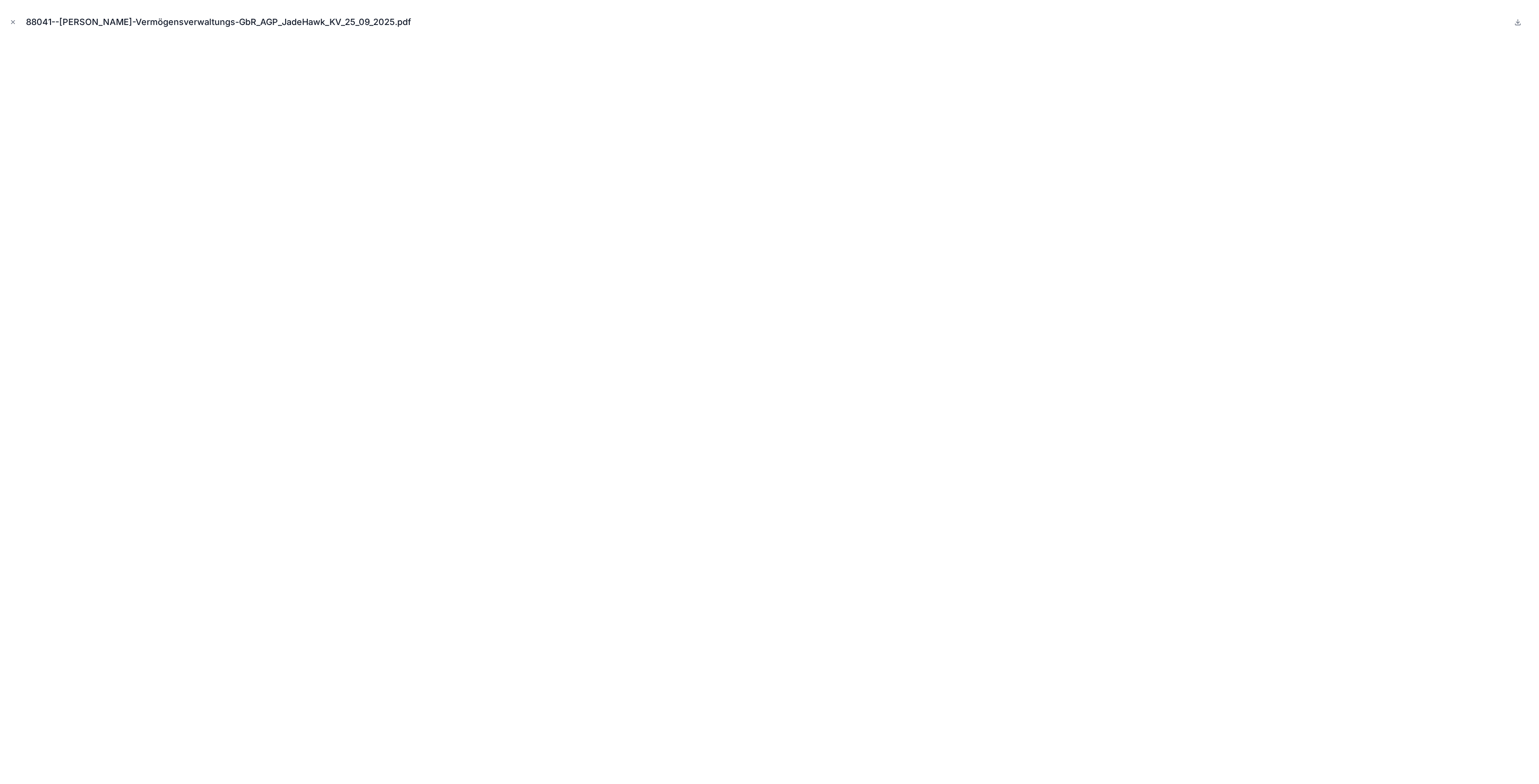
click at [13, 19] on icon "Close modal" at bounding box center [13, 22] width 7 height 7
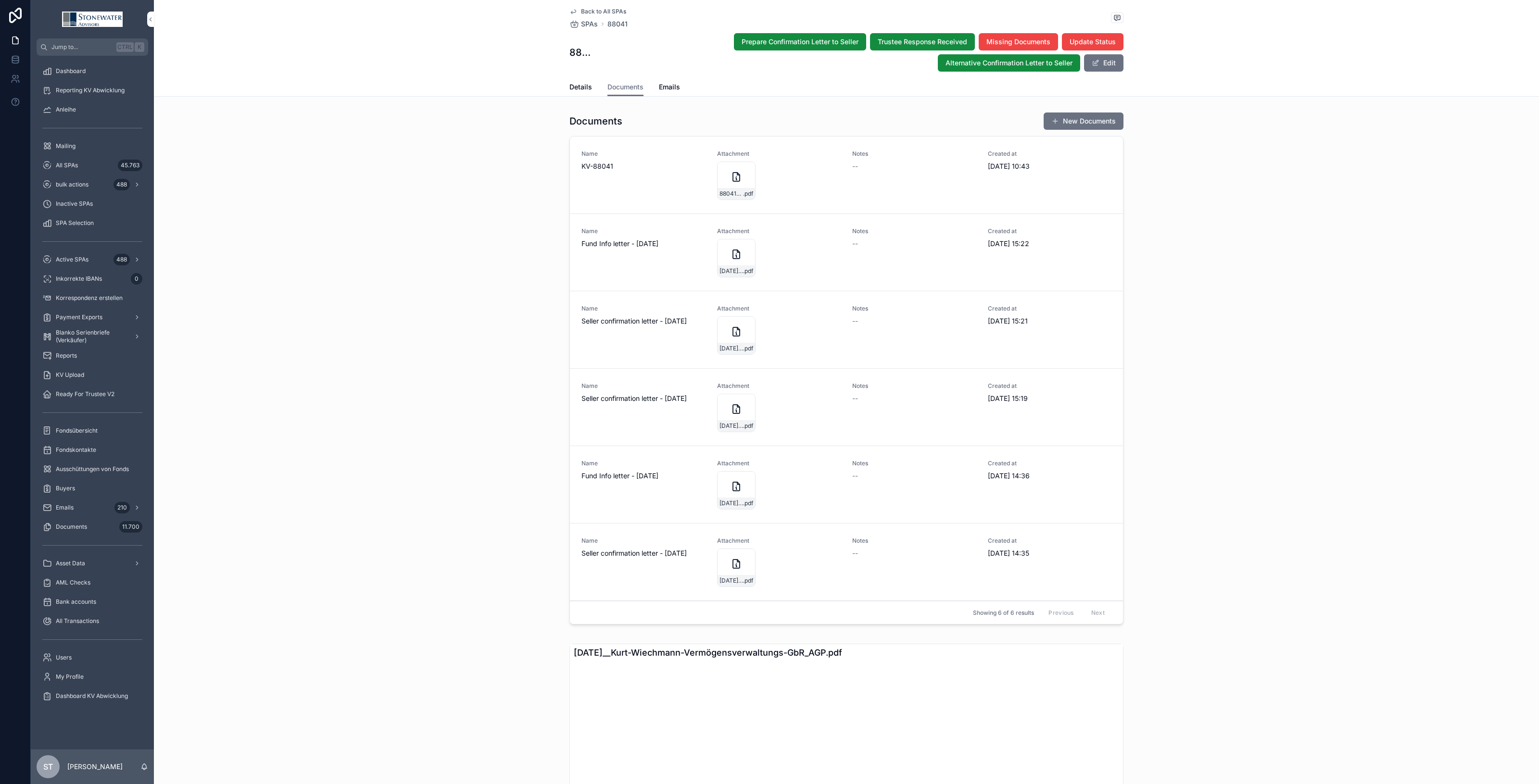
click at [585, 87] on span "Details" at bounding box center [581, 87] width 23 height 9
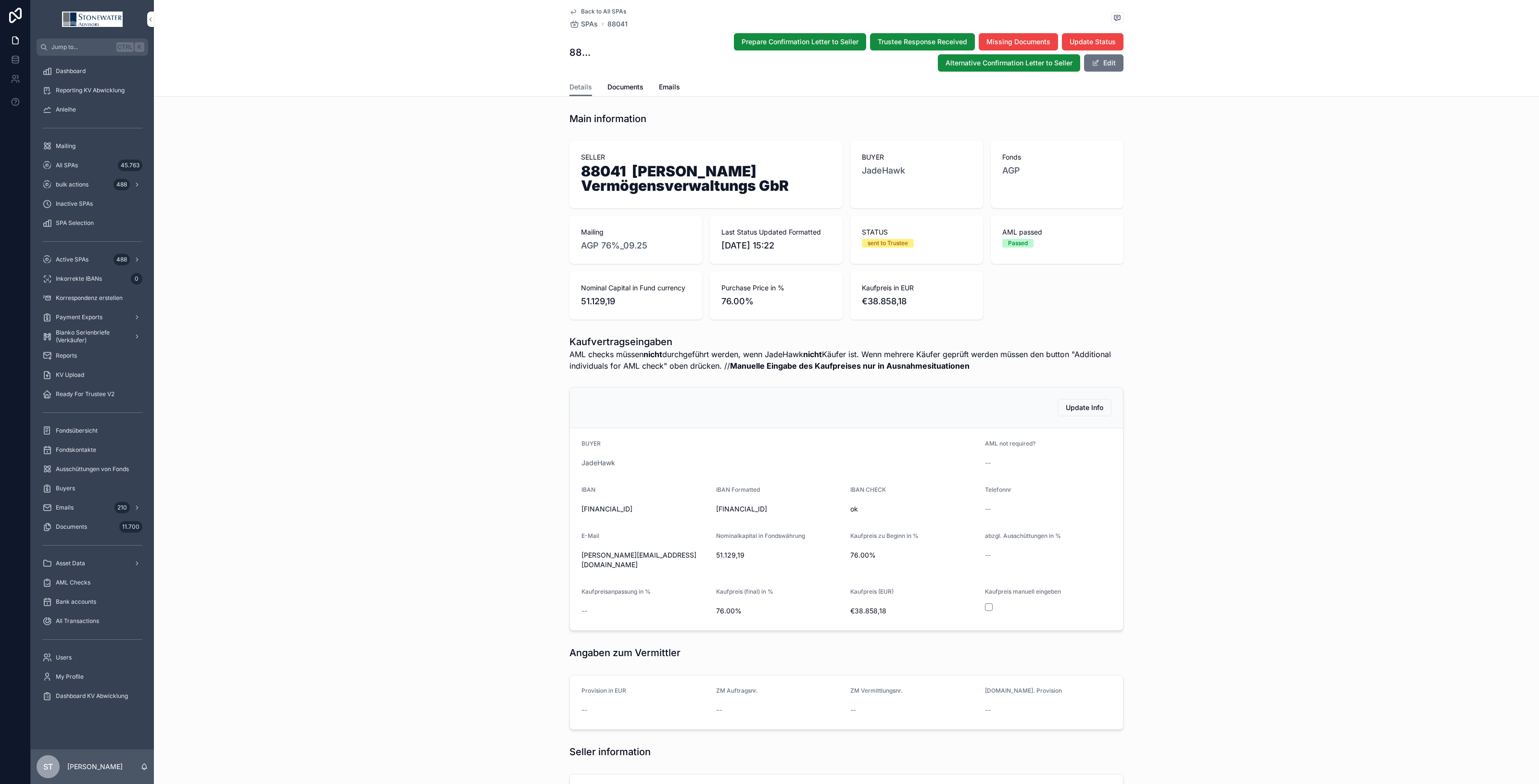
click at [618, 88] on span "Documents" at bounding box center [626, 87] width 36 height 9
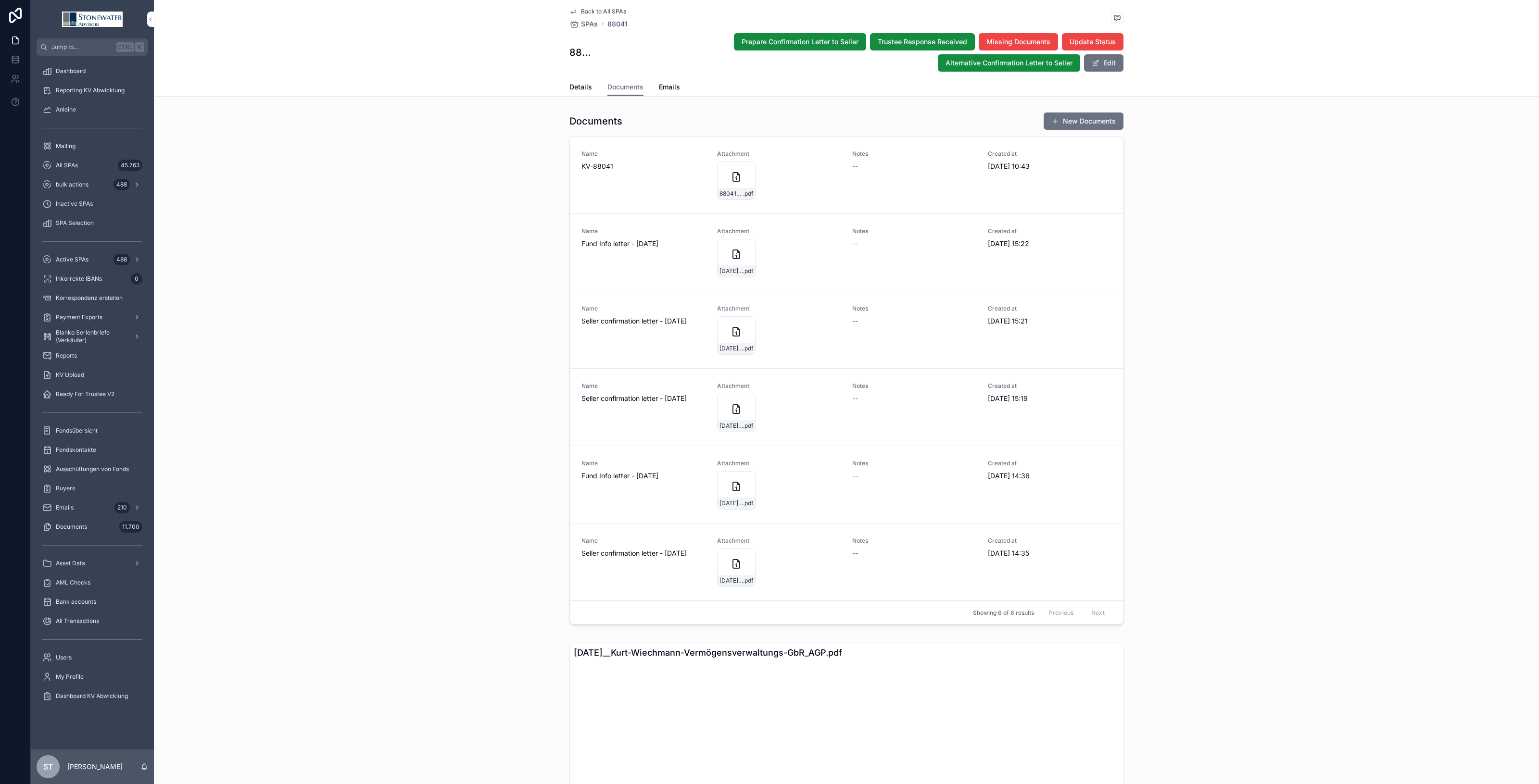
click at [722, 175] on div "88041--[PERSON_NAME]-Vermögensverwaltungs-GbR_AGP_JadeHawk_KV_25_09_2025 .pdf" at bounding box center [736, 181] width 39 height 38
